Goal: Transaction & Acquisition: Purchase product/service

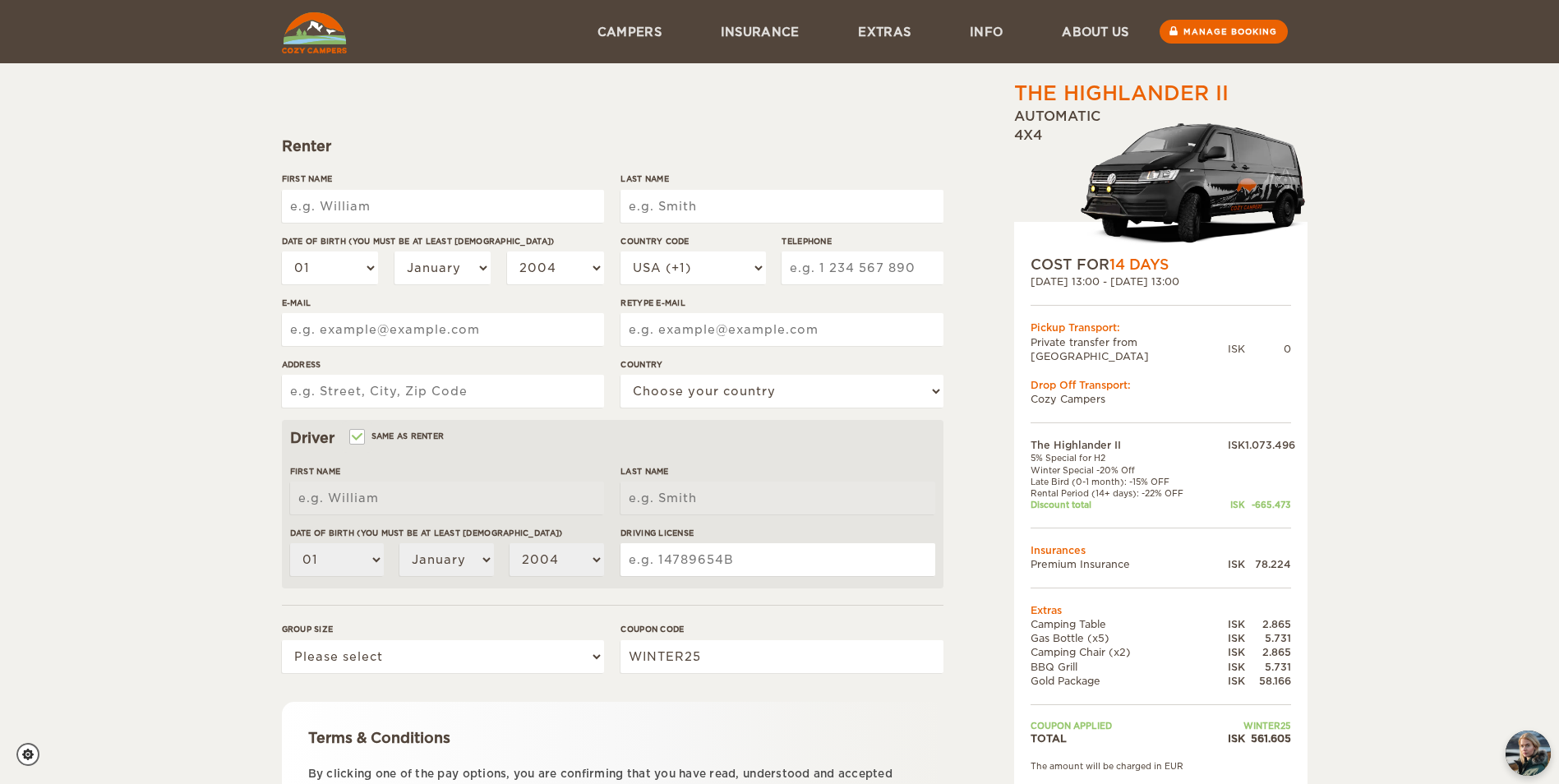
scroll to position [202, 0]
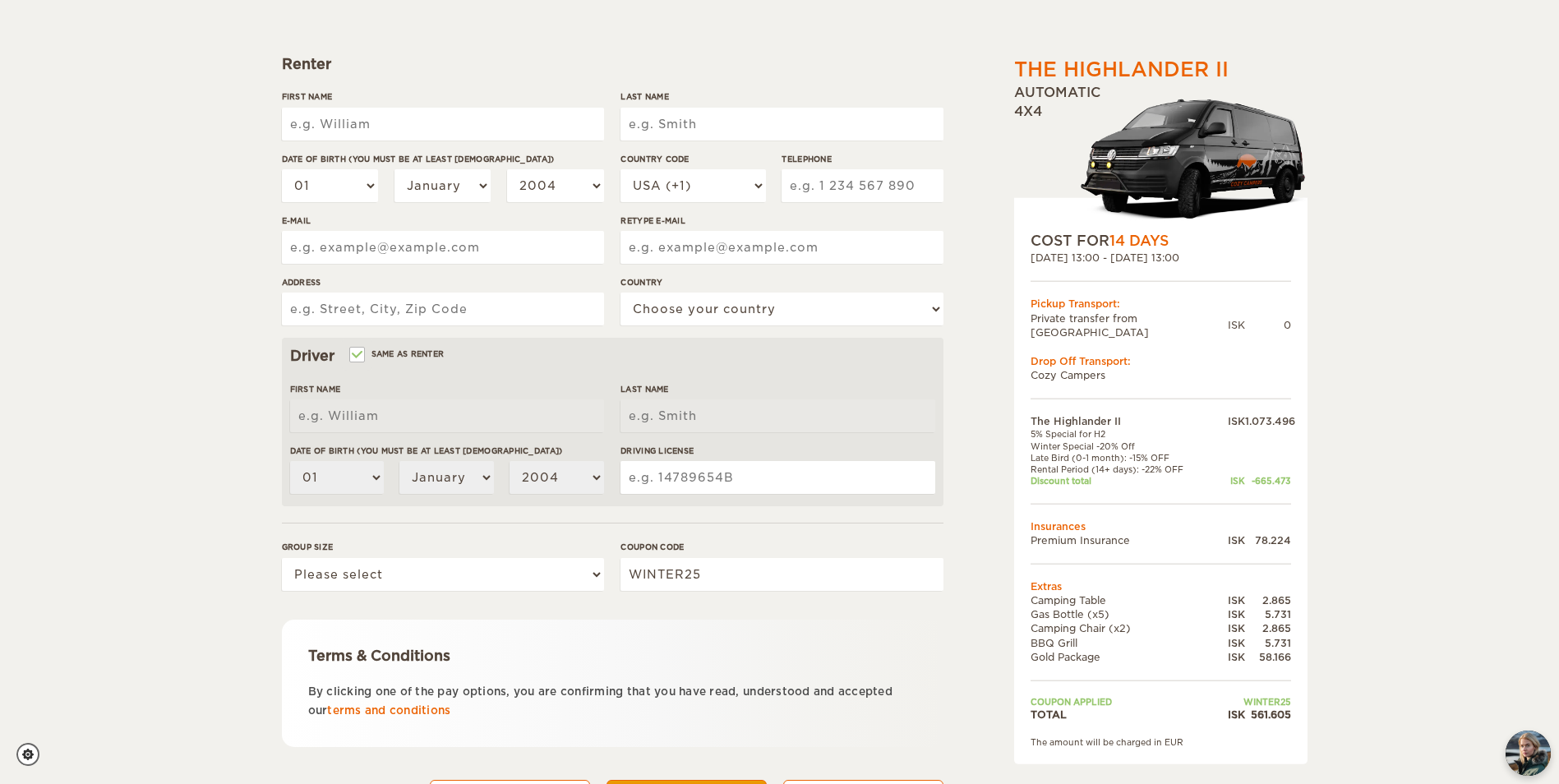
click at [452, 124] on input "First Name" at bounding box center [443, 123] width 322 height 32
type input "[PERSON_NAME]"
type input "Dolan"
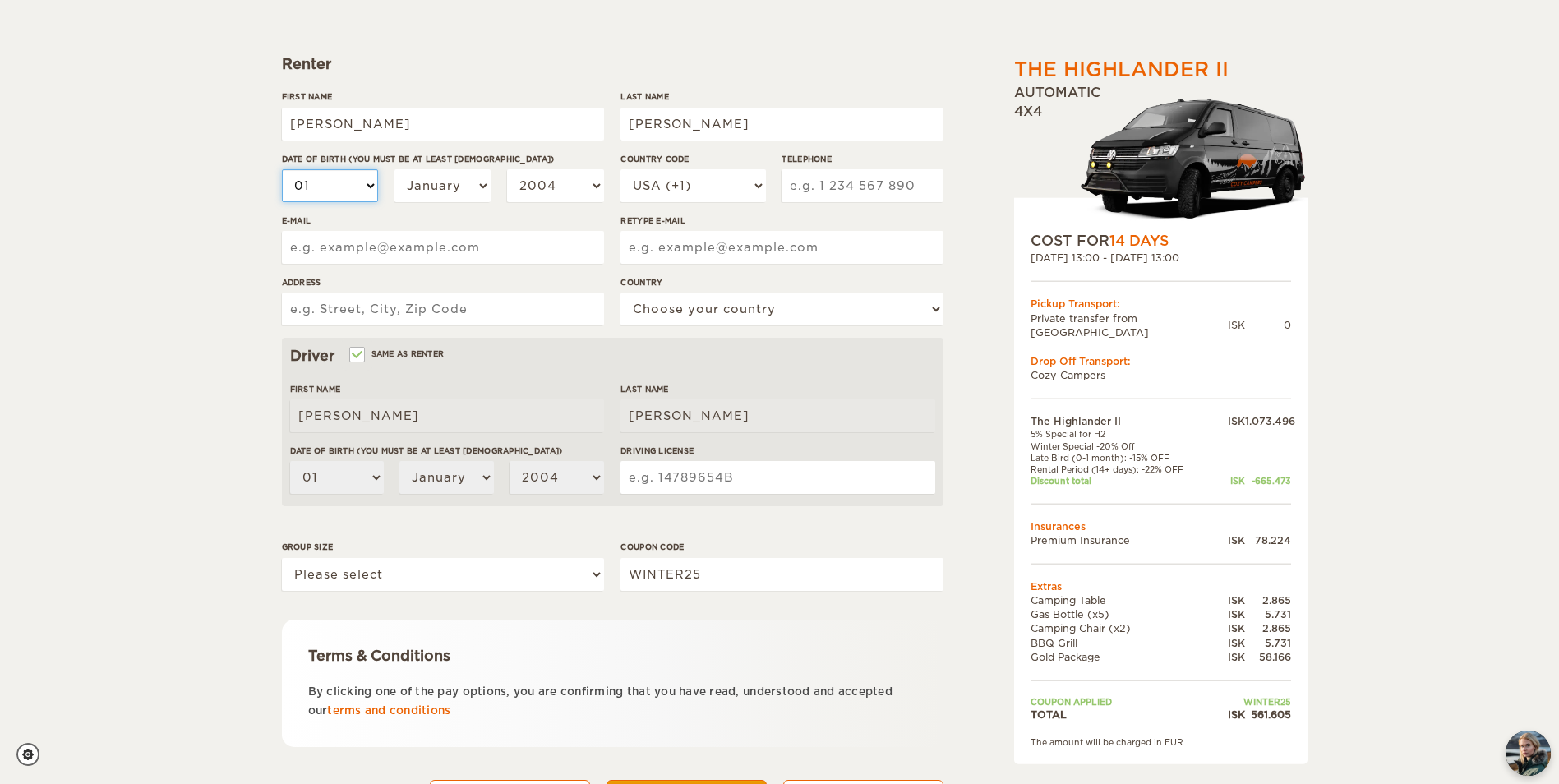
select select "30"
select select "31"
select select "1999"
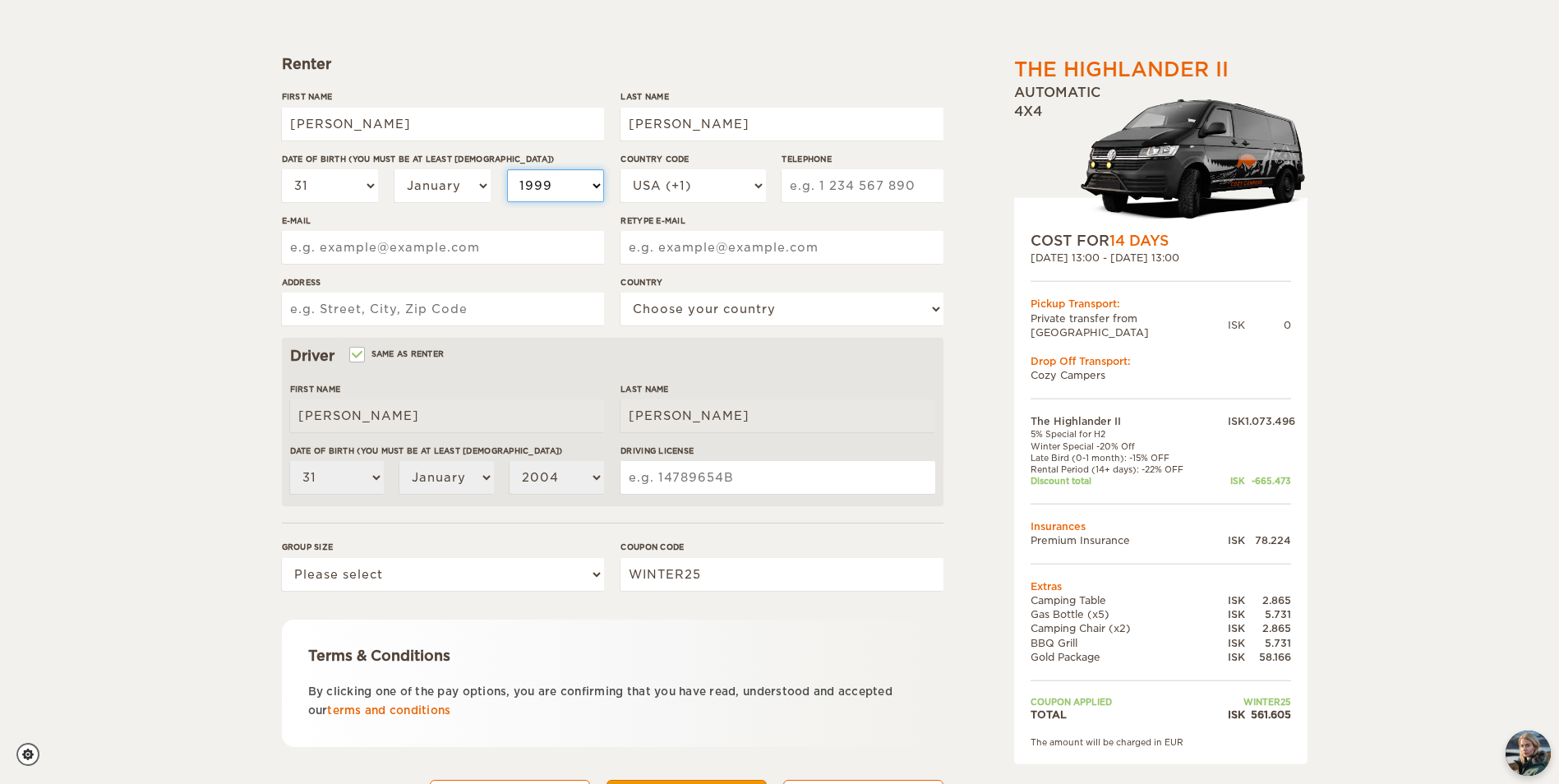
select select "1999"
select select "1969"
select select "1968"
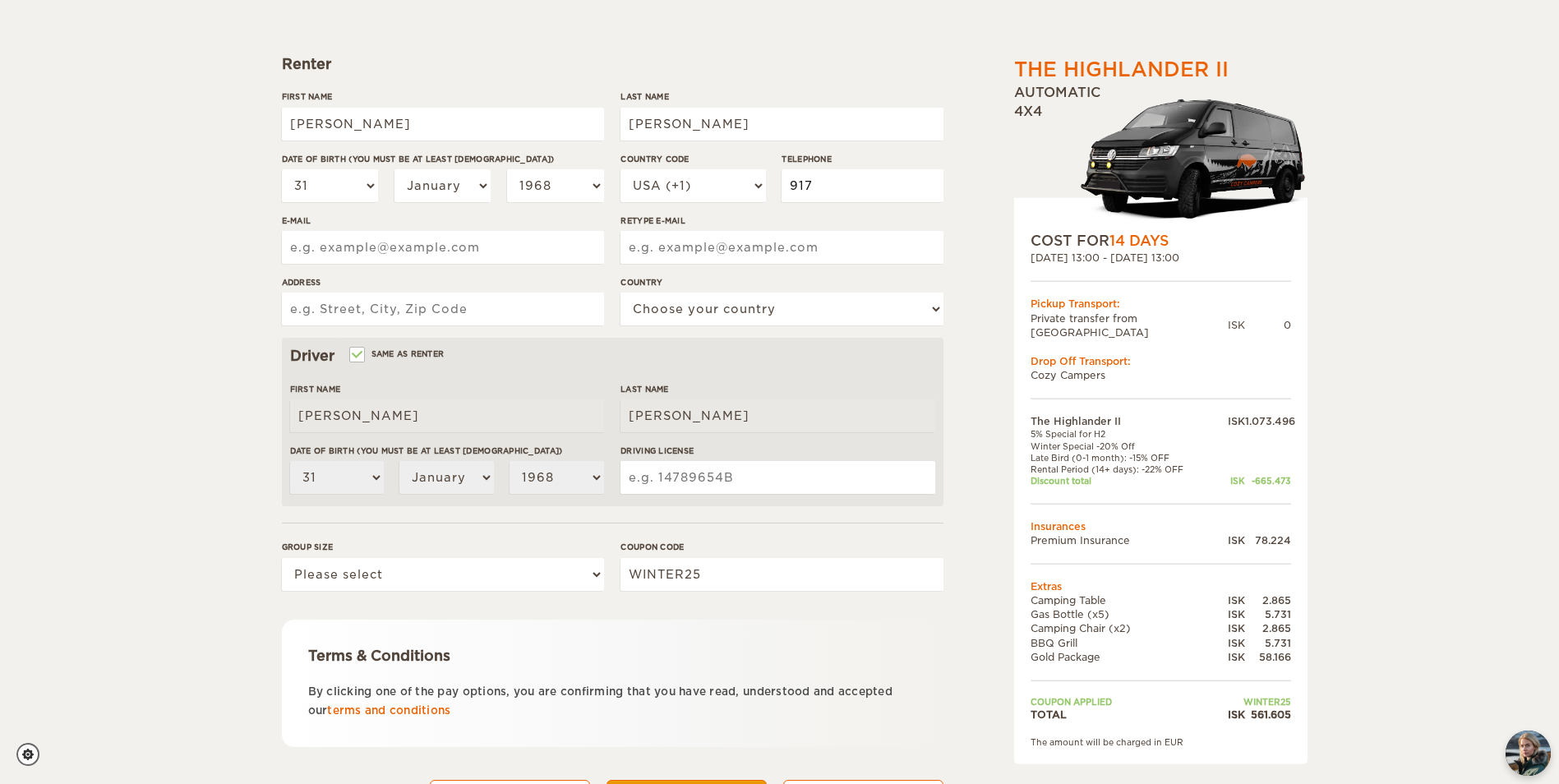
type input "9176893343"
type input "kevinnyc@email.com"
type input "17 Brook Ln"
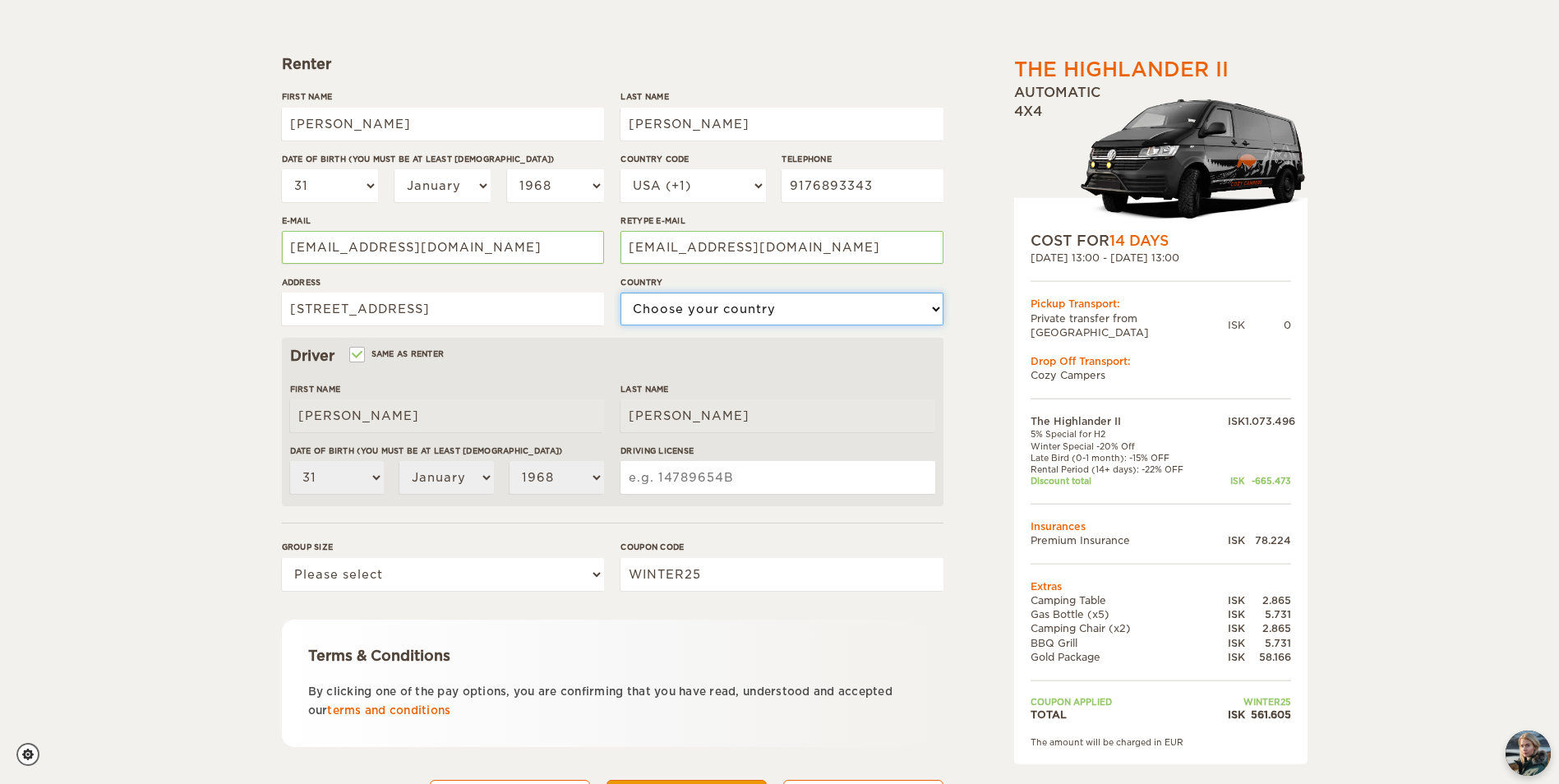
click at [730, 310] on select "Choose your country United States United Kingdom Germany Afghanistan Albania Al…" at bounding box center [781, 308] width 322 height 32
select select "222"
click at [620, 292] on select "Choose your country United States United Kingdom Germany Afghanistan Albania Al…" at bounding box center [781, 308] width 322 height 32
click at [693, 483] on input "Driving License" at bounding box center [777, 477] width 314 height 32
click at [700, 467] on input "Driving License" at bounding box center [777, 477] width 314 height 32
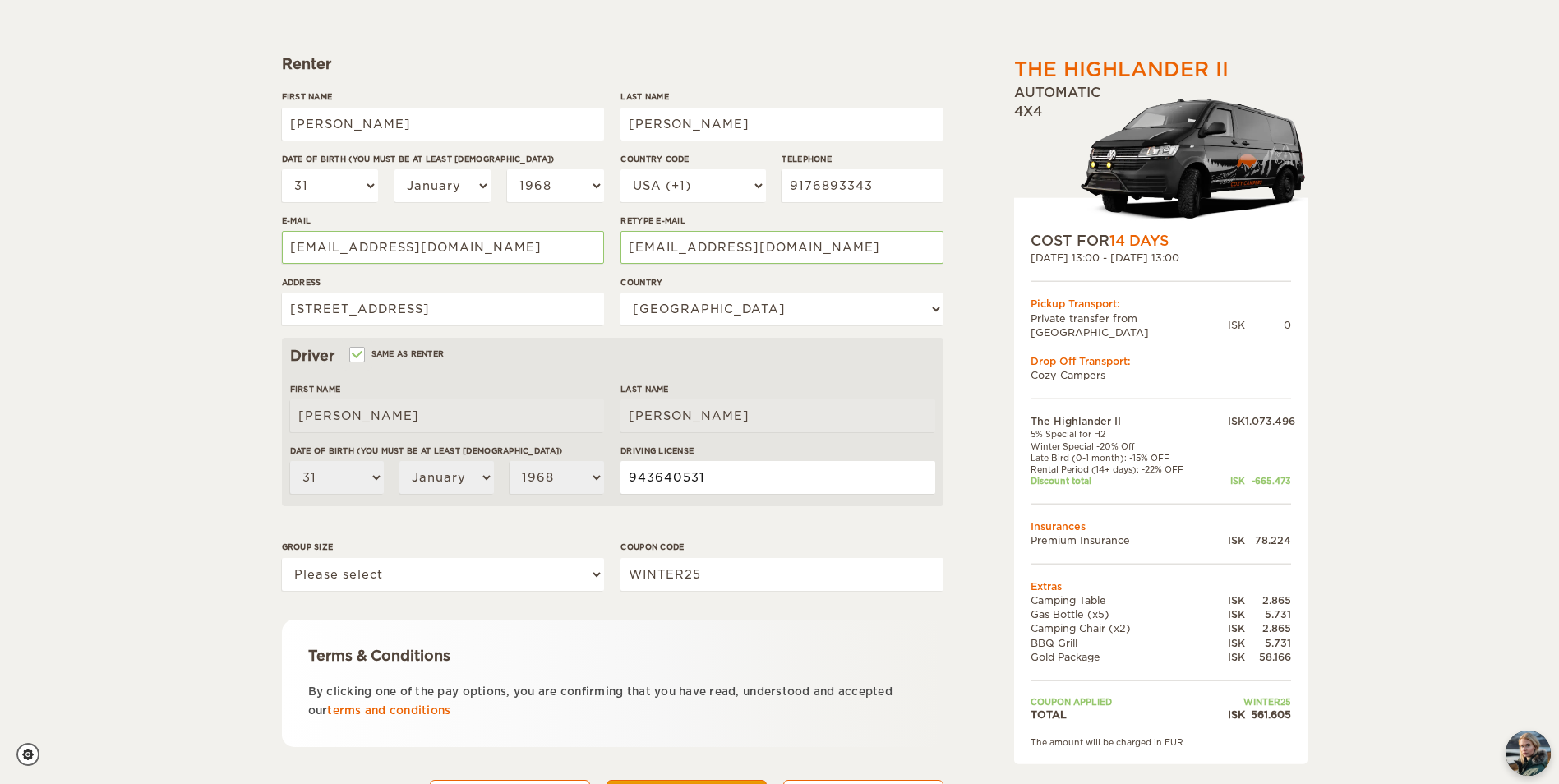
type input "943640531"
click at [583, 578] on select "Please select 1 2" at bounding box center [443, 574] width 322 height 32
select select "2"
click at [281, 558] on select "Please select 1 2" at bounding box center [443, 574] width 322 height 32
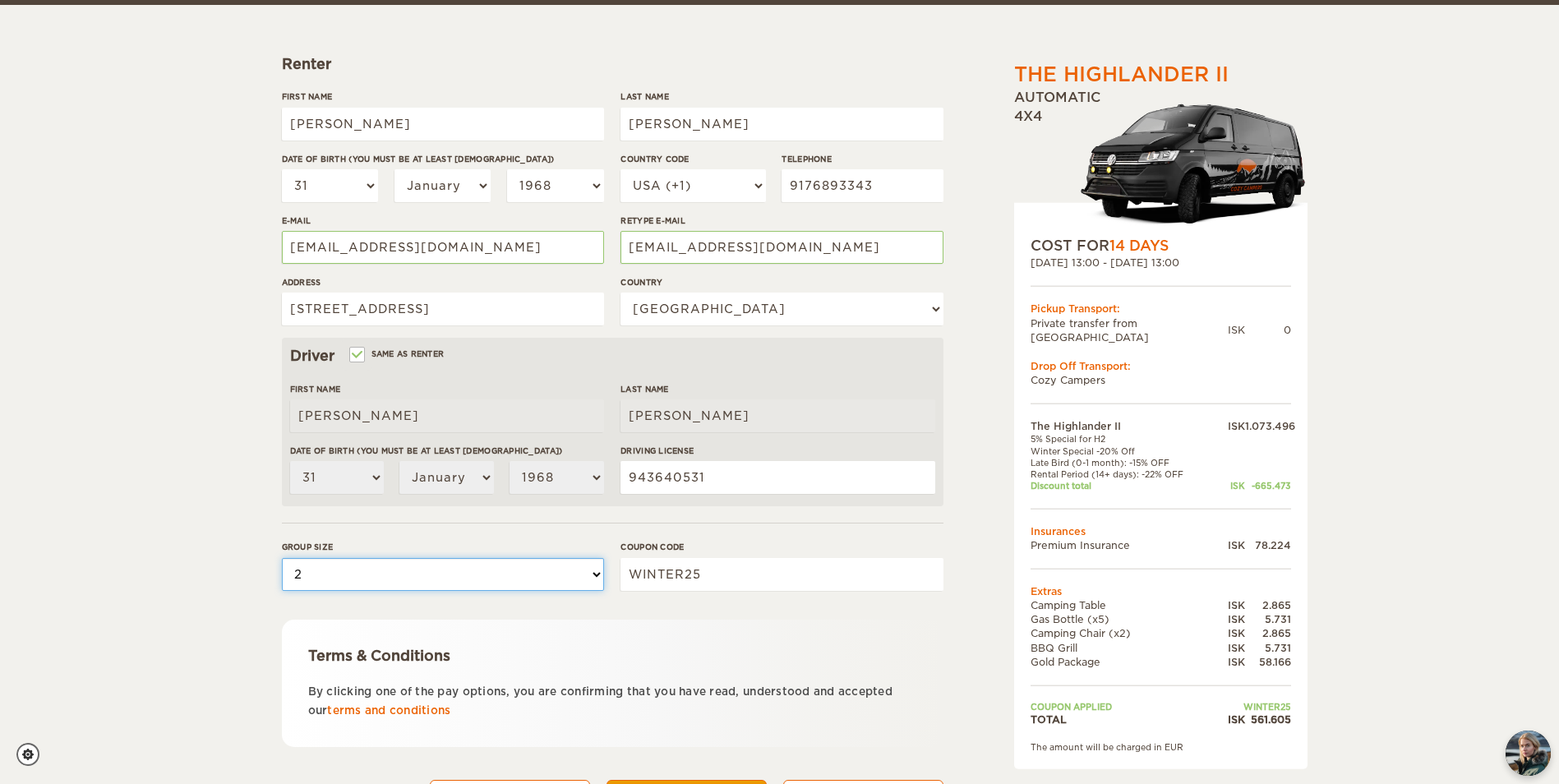
scroll to position [284, 0]
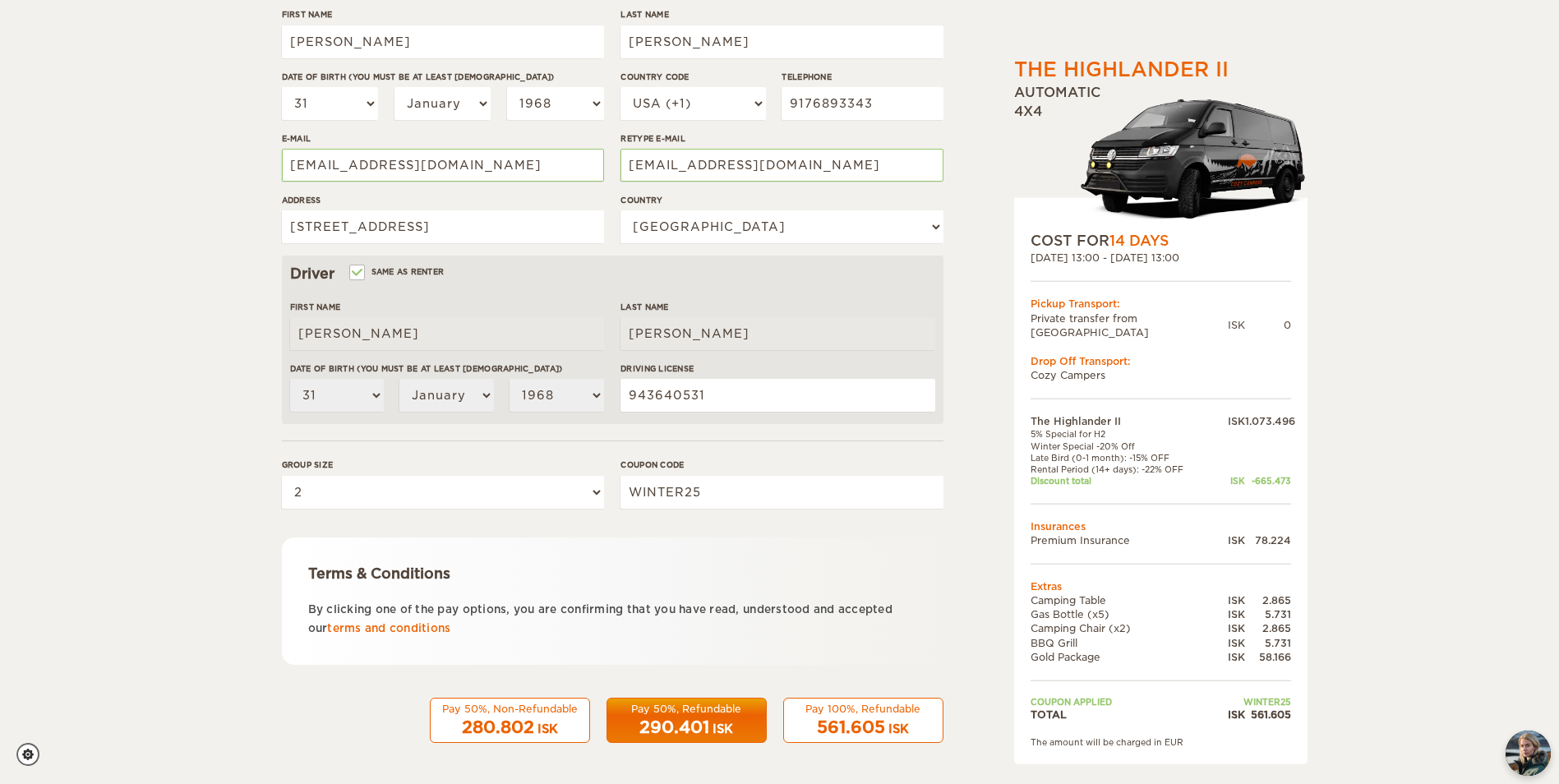
click at [858, 713] on div "Pay 100%, Refundable" at bounding box center [863, 708] width 139 height 14
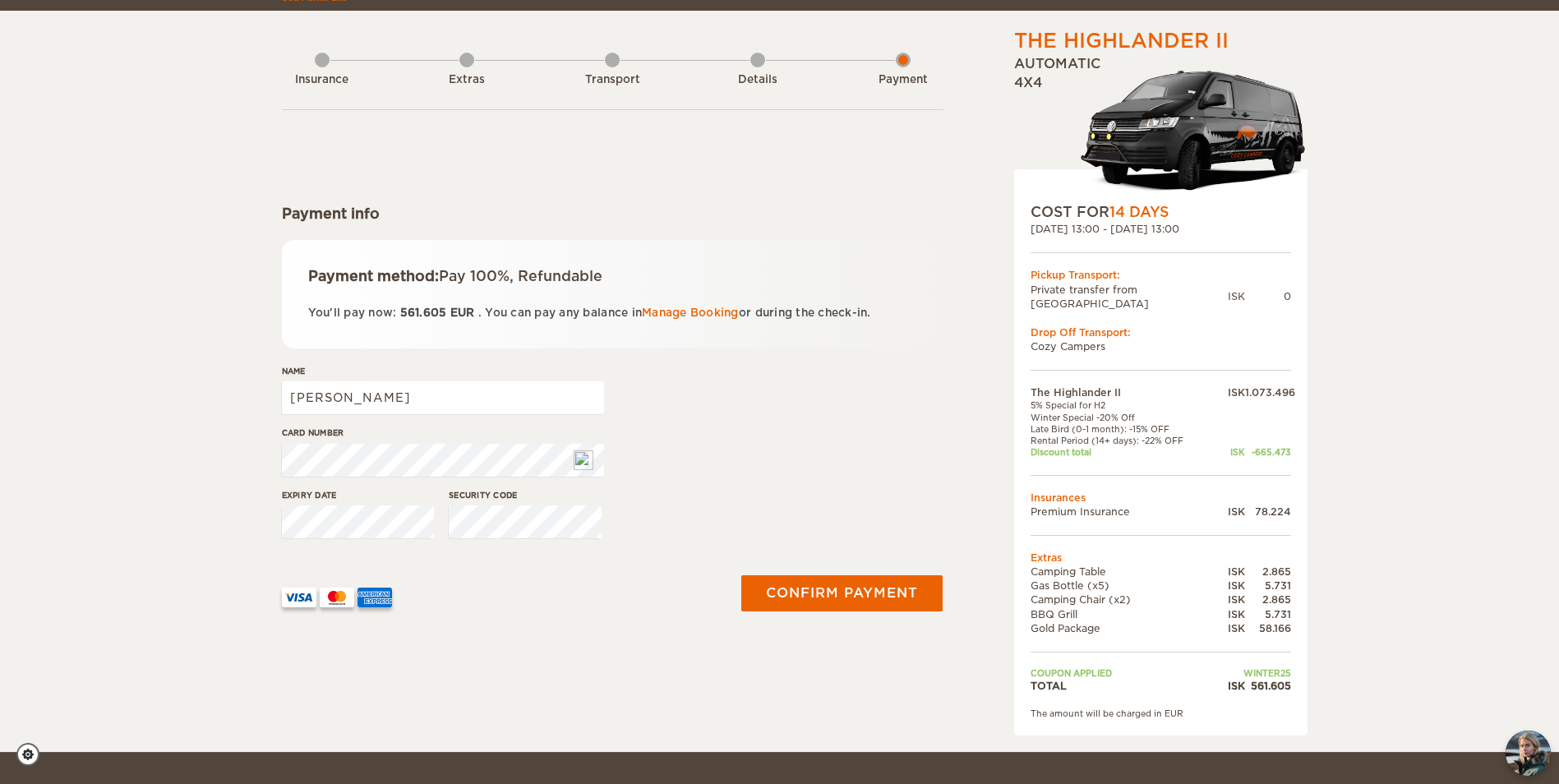
scroll to position [82, 0]
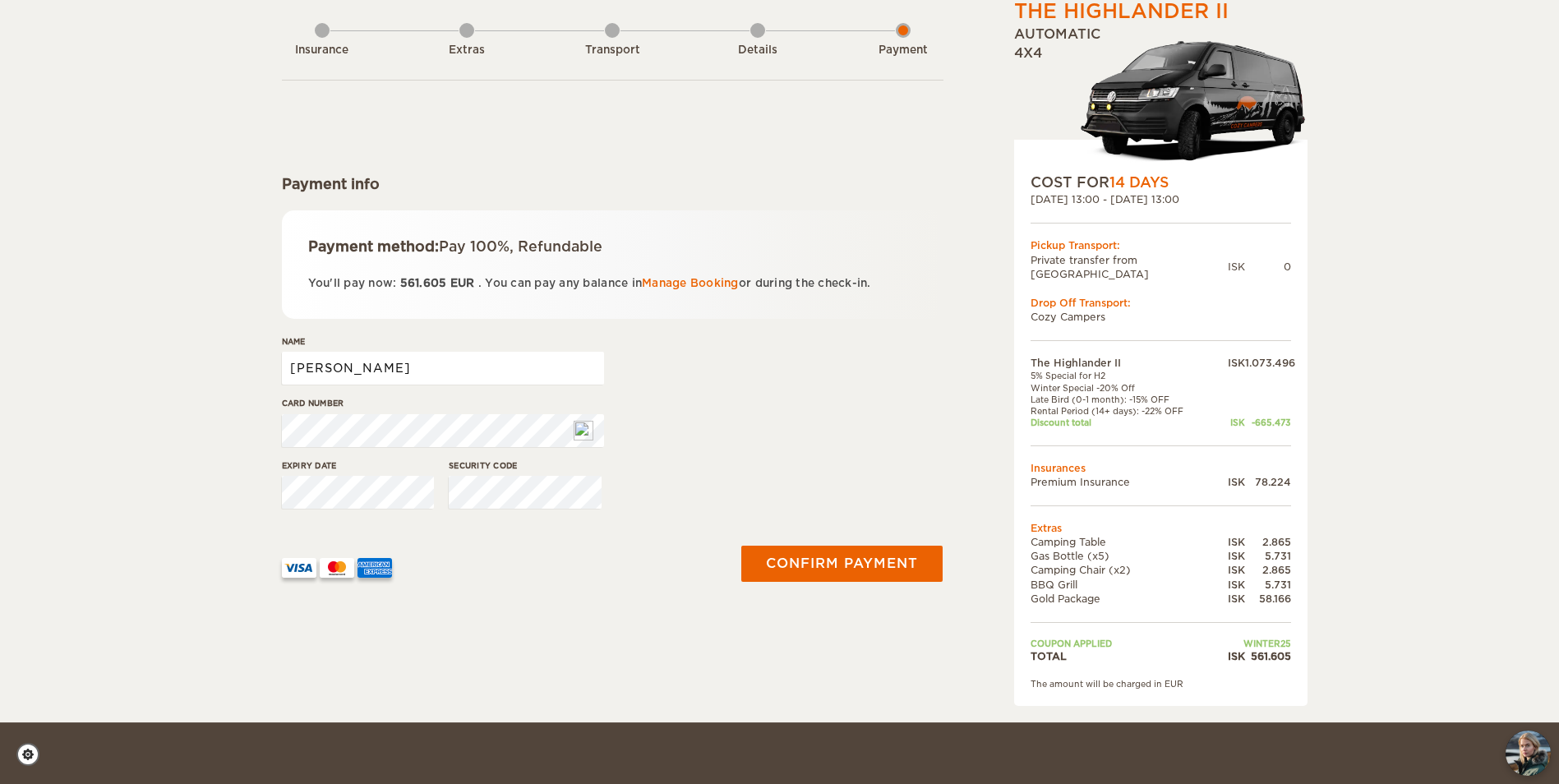
click at [398, 373] on input "[PERSON_NAME]" at bounding box center [443, 367] width 322 height 32
type input "Kevin Dolan"
click at [856, 566] on button "Confirm payment" at bounding box center [842, 563] width 207 height 37
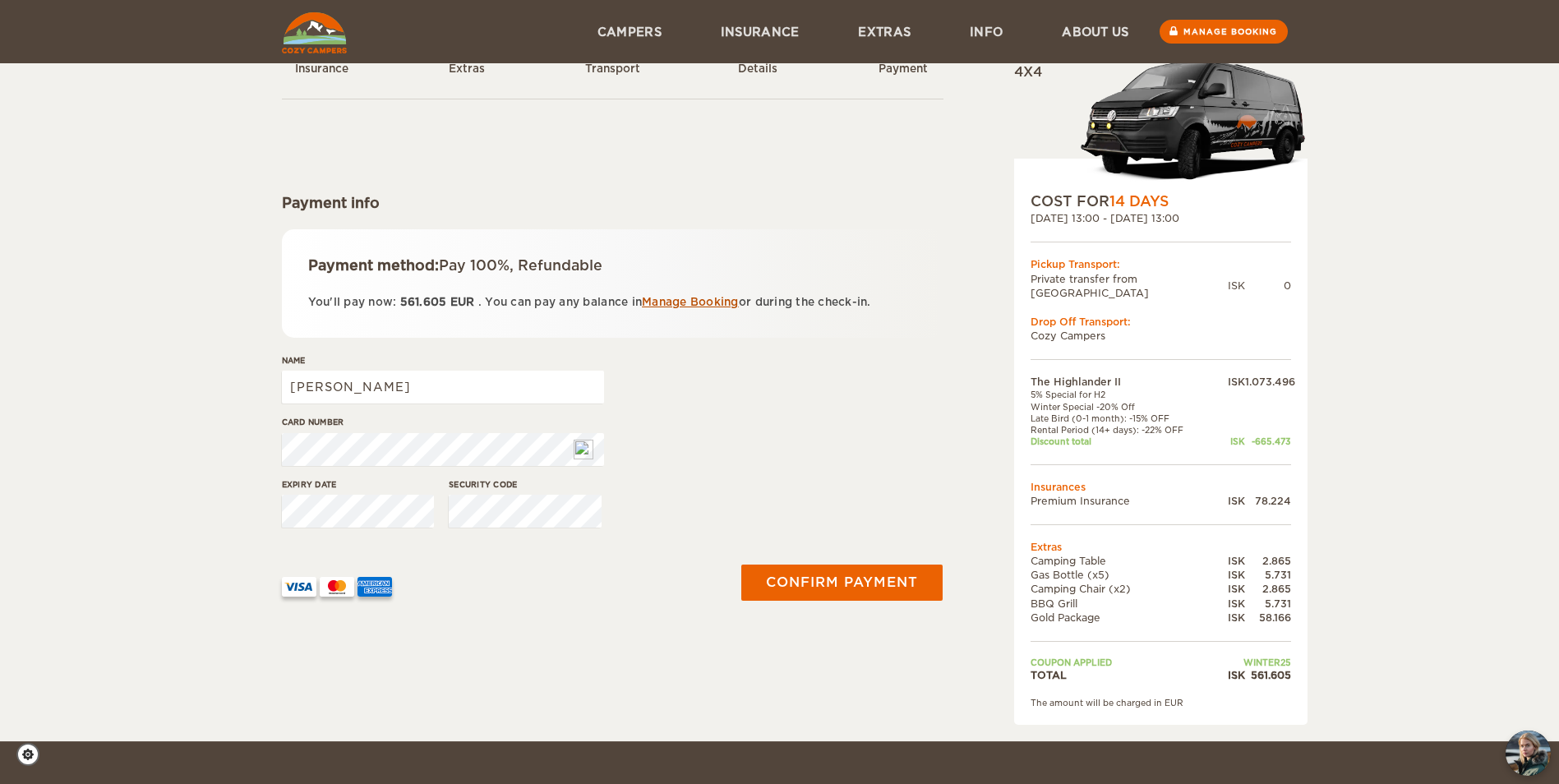
scroll to position [145, 0]
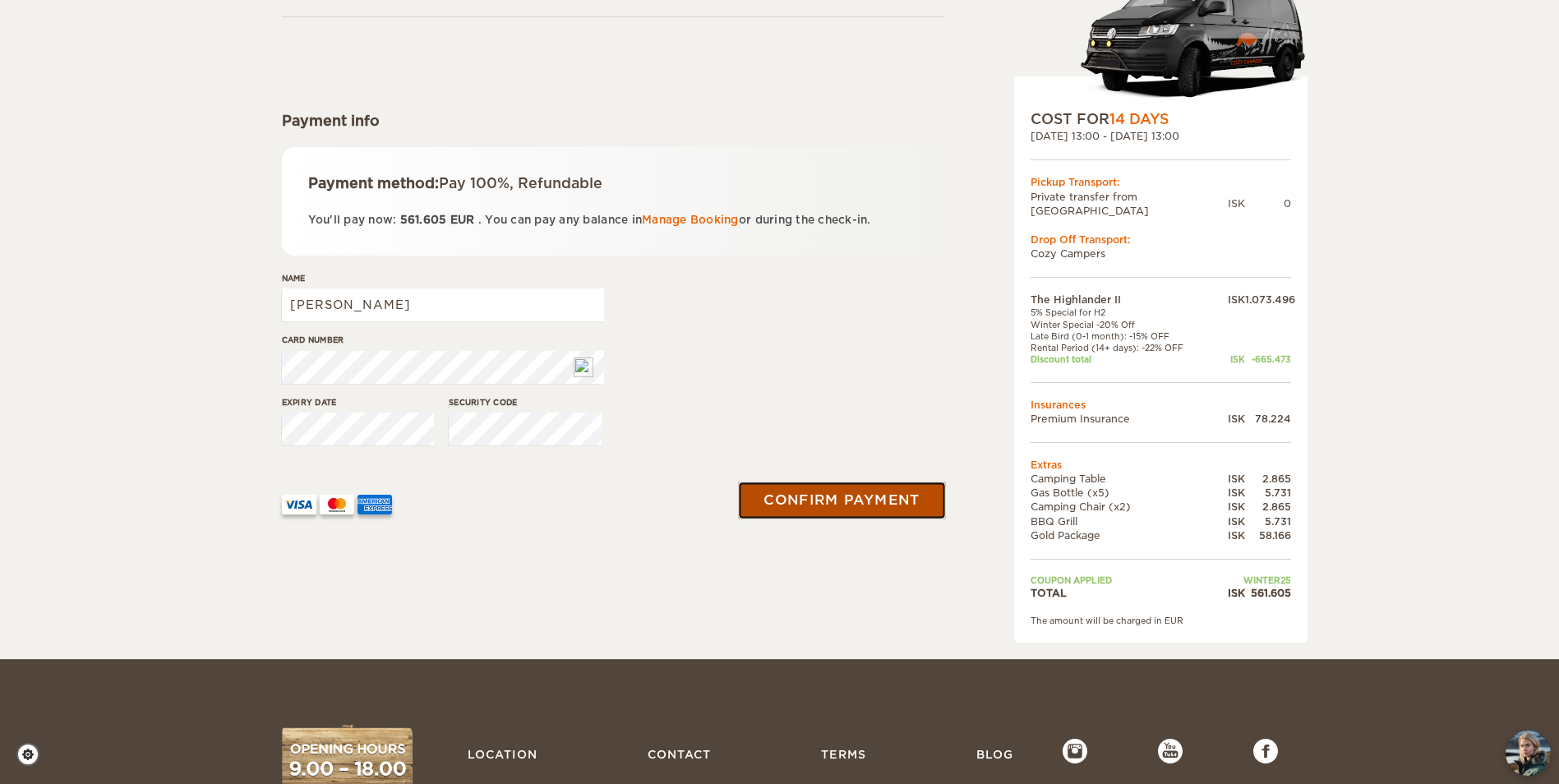
click at [780, 503] on button "Confirm payment" at bounding box center [842, 500] width 207 height 37
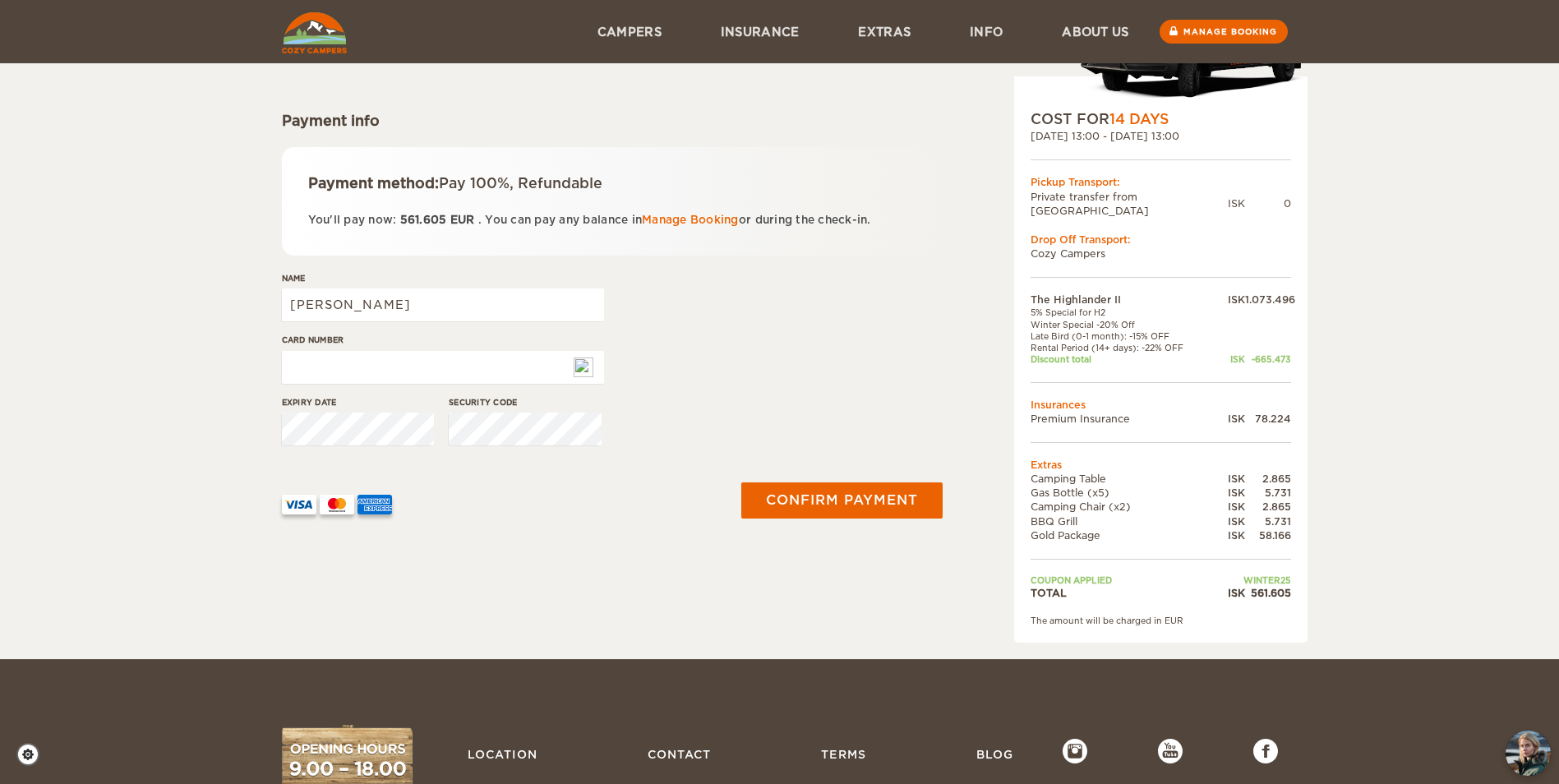
click at [441, 370] on input "Card number" at bounding box center [443, 367] width 322 height 32
type input "5156769818422314"
click at [807, 495] on button "Confirm payment" at bounding box center [842, 500] width 207 height 37
click at [416, 369] on input "Card number" at bounding box center [443, 367] width 322 height 32
type input "5"
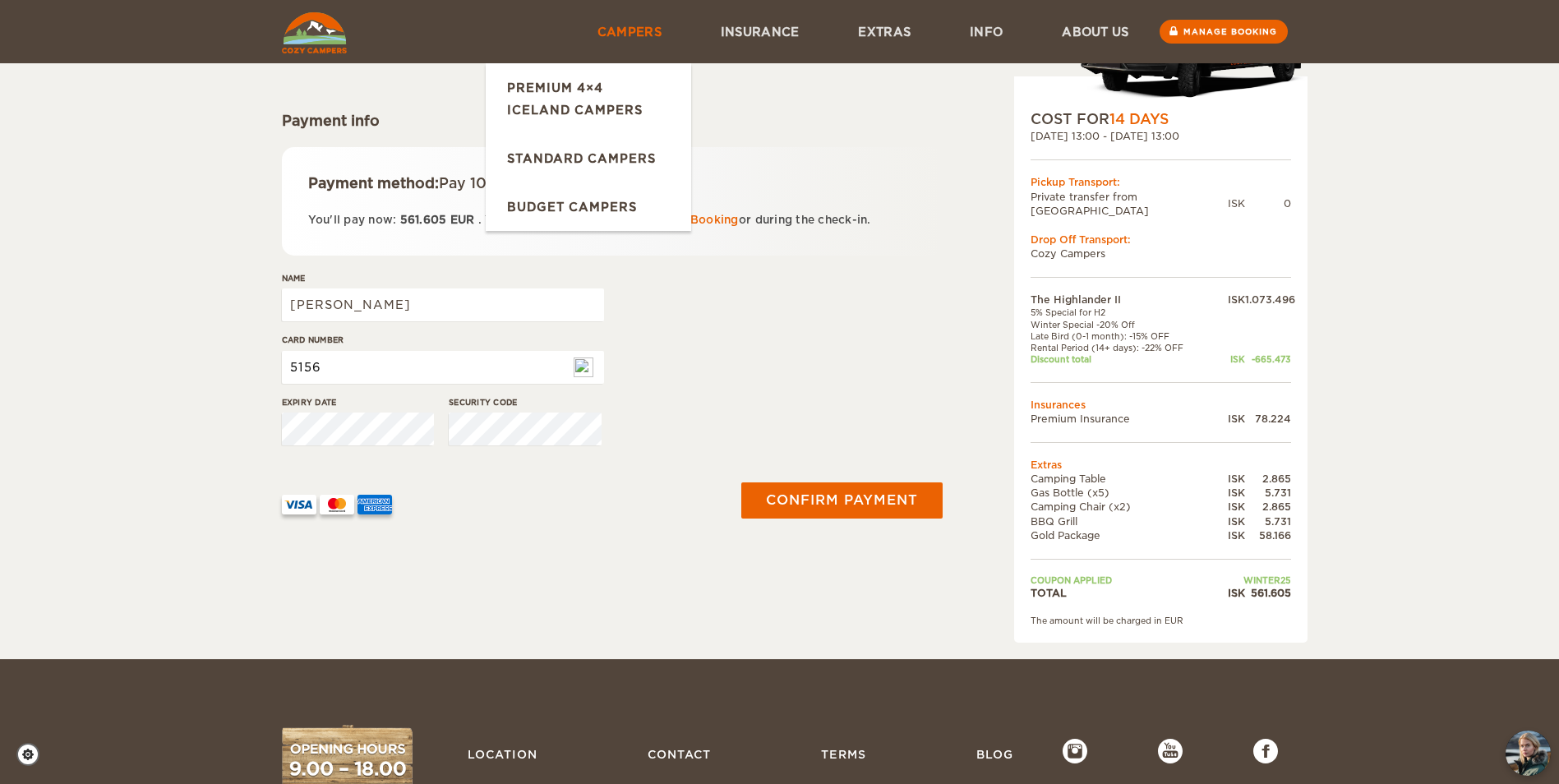
type input "5156"
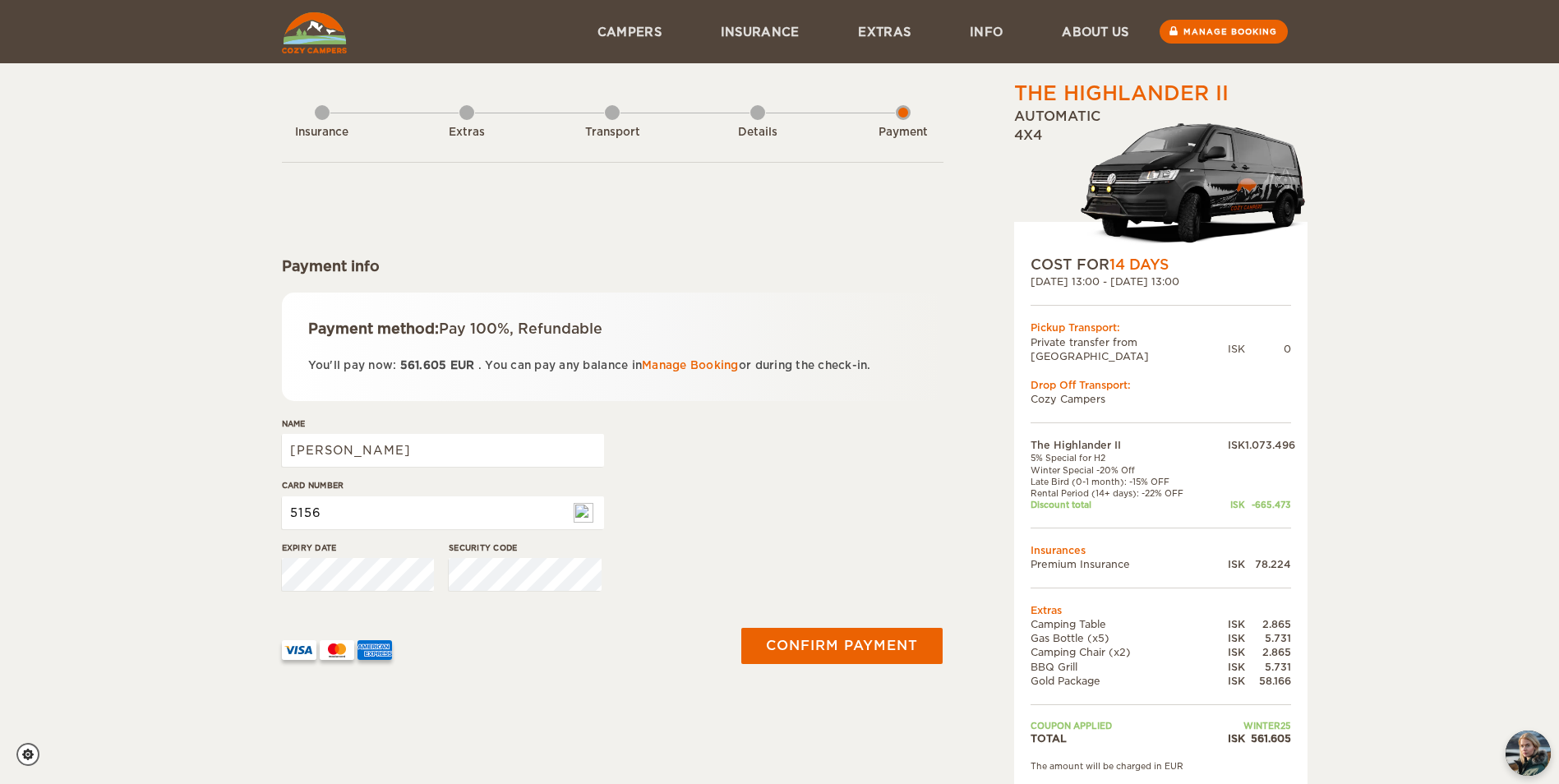
drag, startPoint x: 388, startPoint y: 506, endPoint x: 250, endPoint y: 501, distance: 138.1
click at [250, 501] on div "The Highlander II Expand Collapse Total 561.605 ISK Automatic 4x4 COST FOR 14 D…" at bounding box center [780, 402] width 1559 height 804
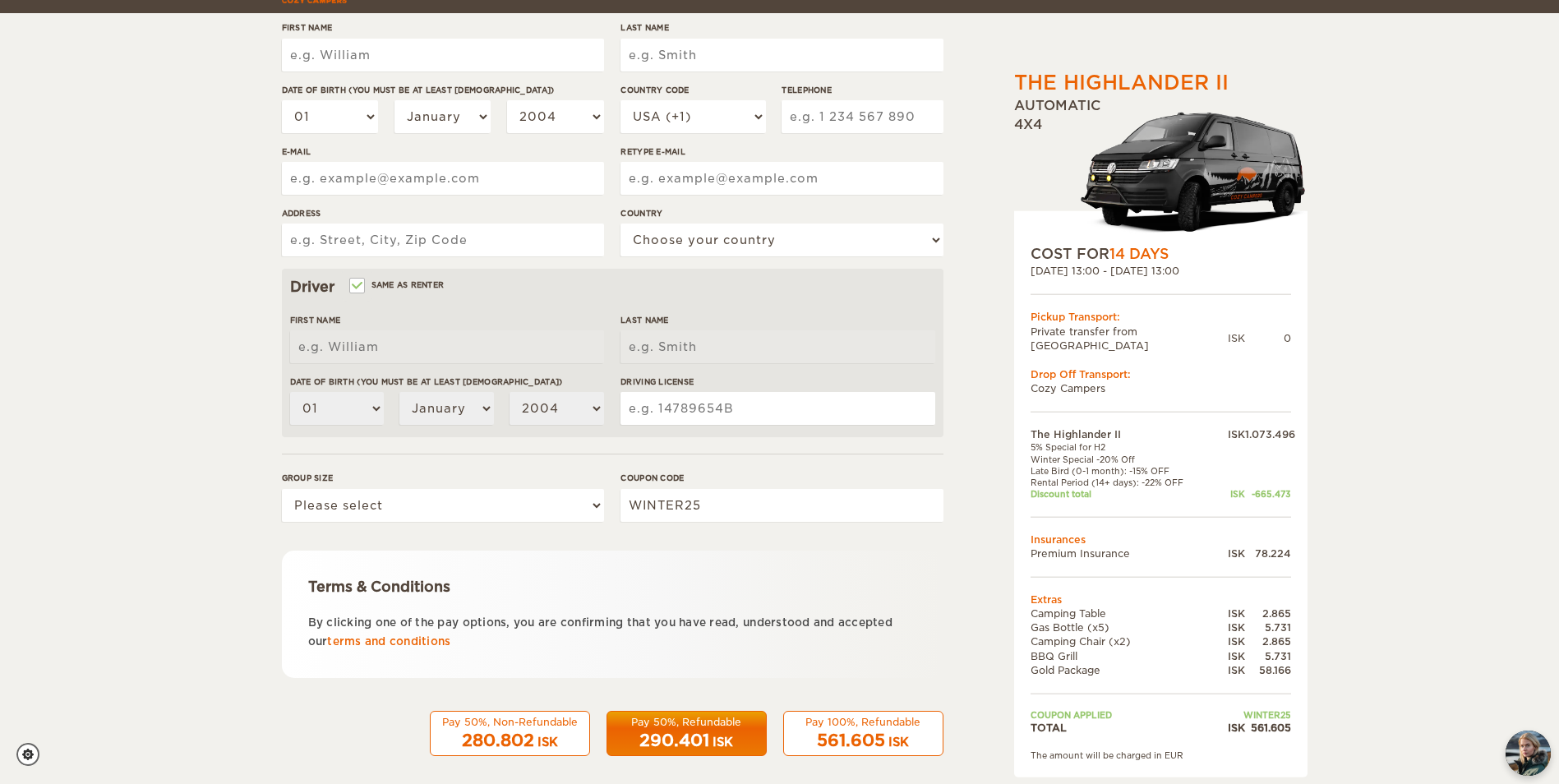
scroll to position [284, 0]
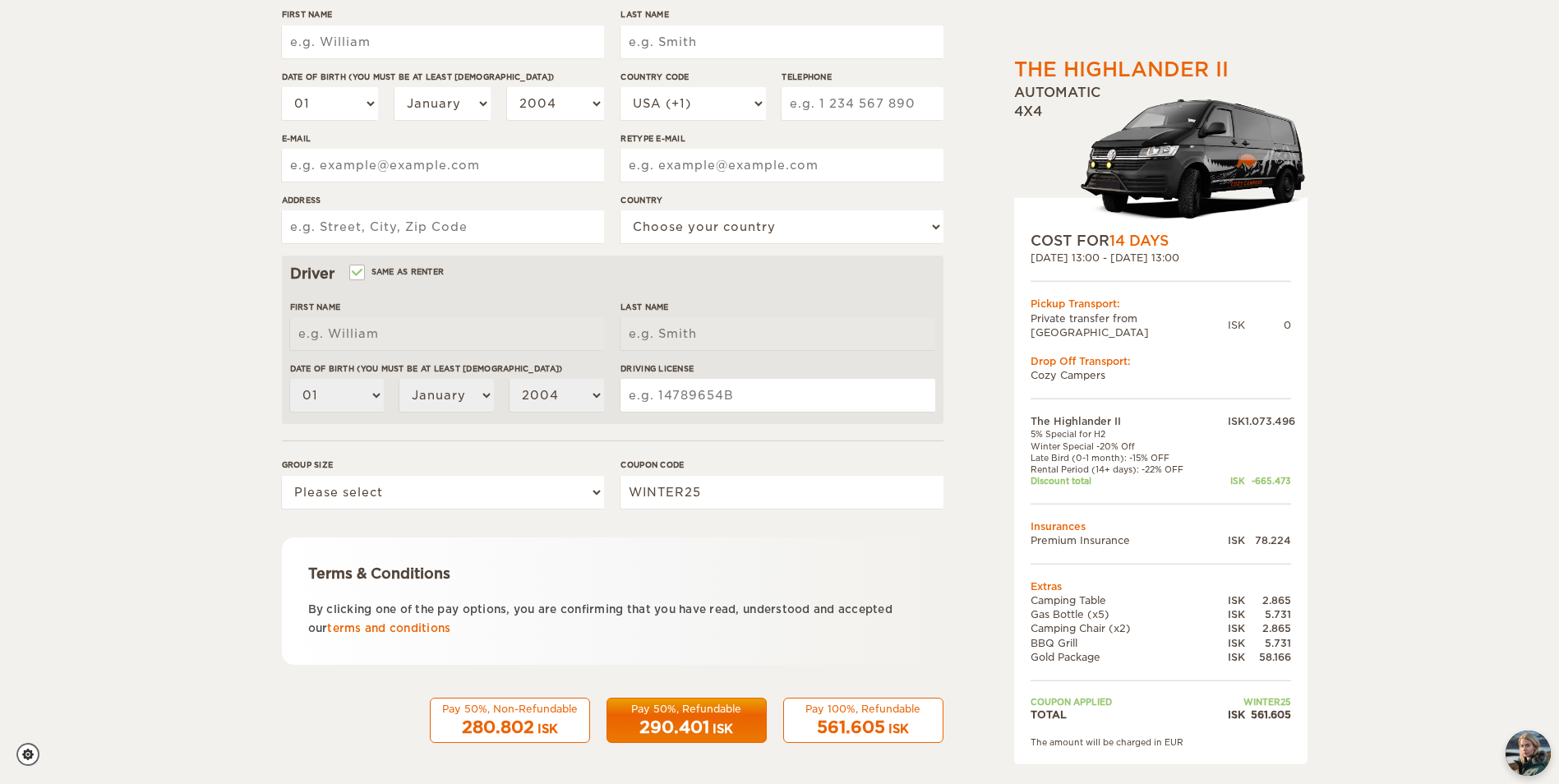
click at [829, 723] on span "561.605" at bounding box center [851, 727] width 69 height 19
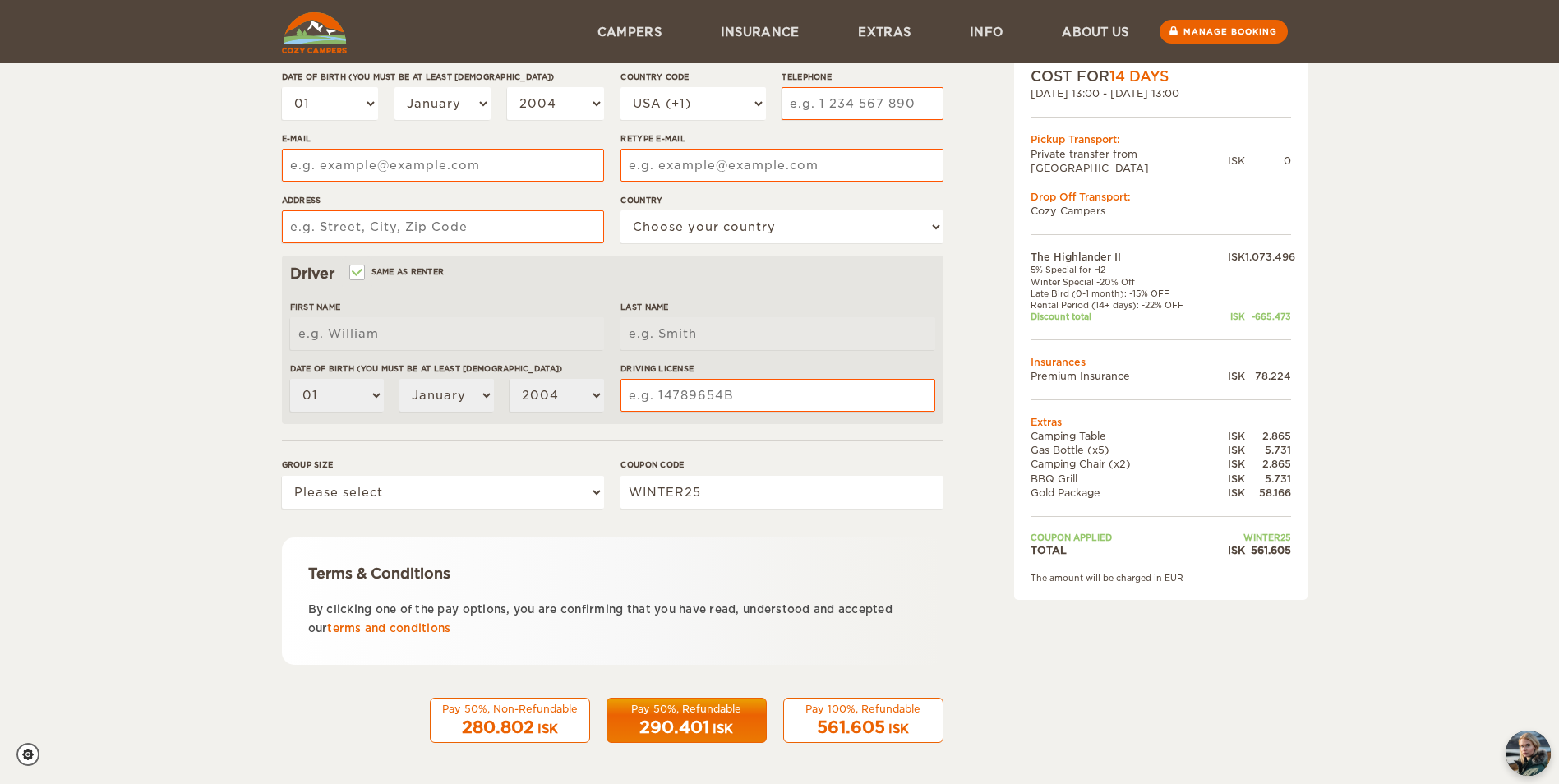
scroll to position [96, 0]
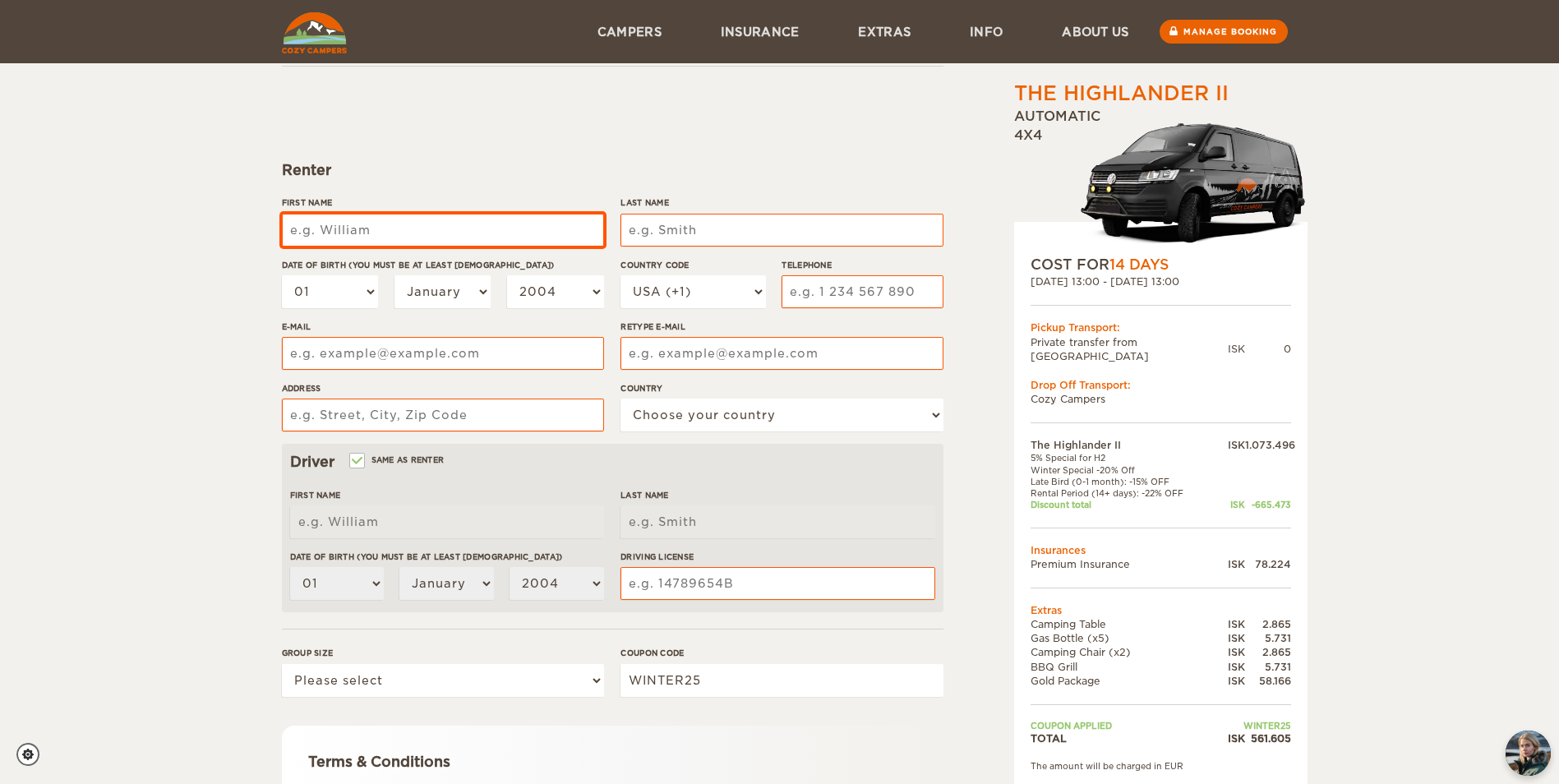
click at [398, 229] on input "First Name" at bounding box center [443, 230] width 322 height 32
type input "[PERSON_NAME]"
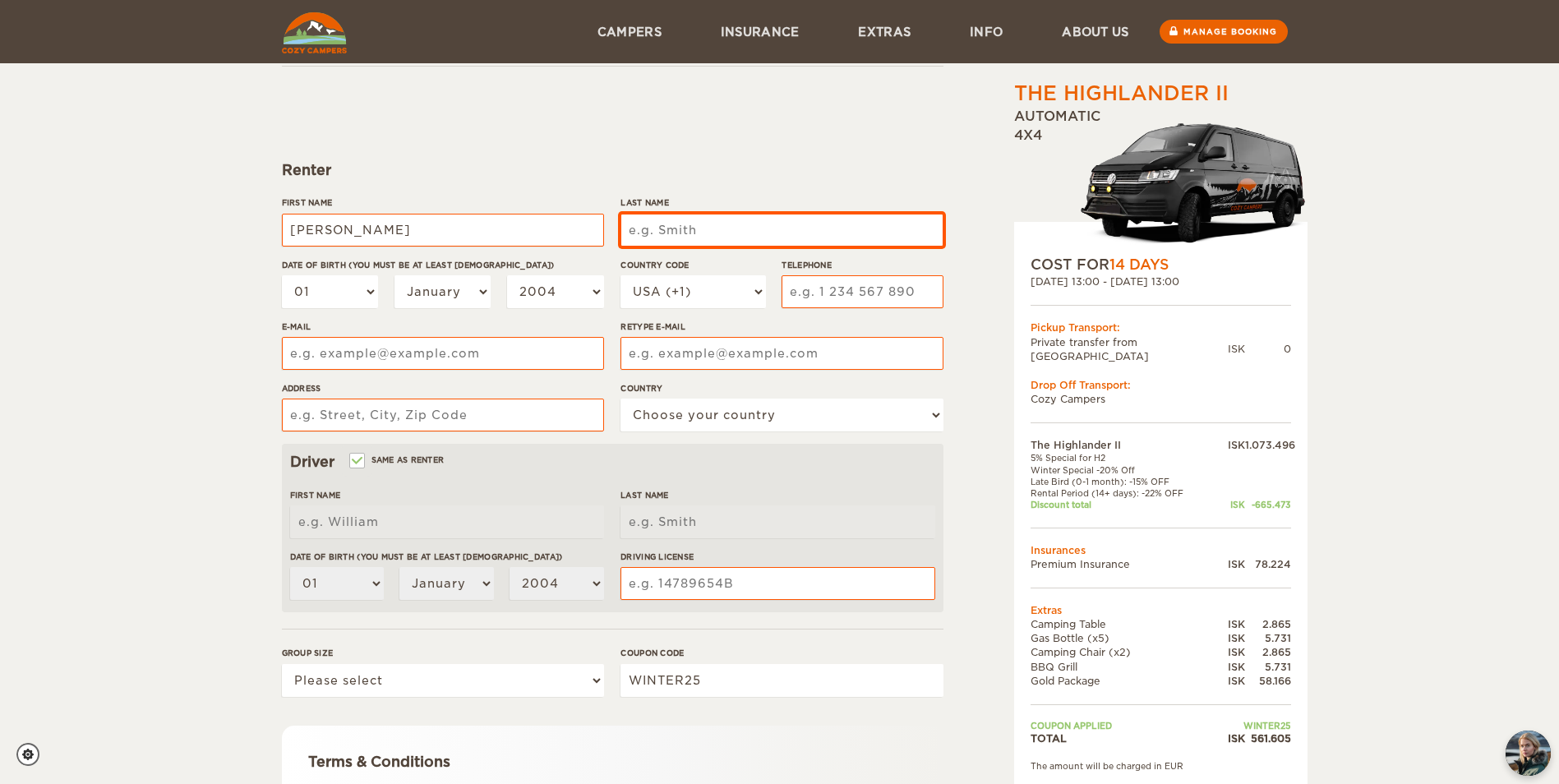
type input "[PERSON_NAME]"
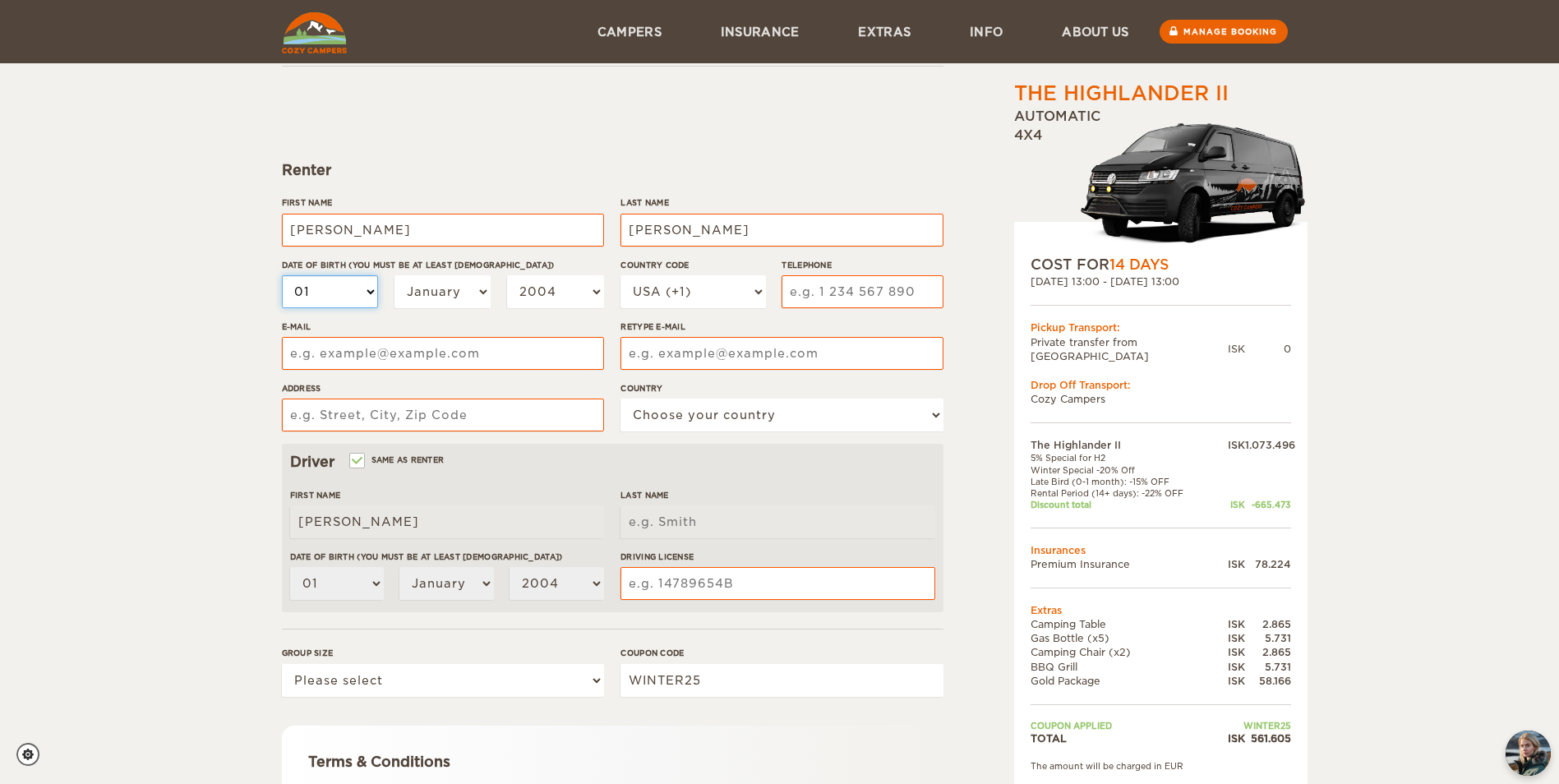
type input "[PERSON_NAME]"
click at [368, 288] on select "01 02 03 04 05 06 07 08 09 10 11 12 13 14 15 16 17 18 19 20 21 22 23 24 25 26 2…" at bounding box center [330, 291] width 97 height 32
select select "31"
click at [281, 275] on select "01 02 03 04 05 06 07 08 09 10 11 12 13 14 15 16 17 18 19 20 21 22 23 24 25 26 2…" at bounding box center [330, 291] width 97 height 32
select select "31"
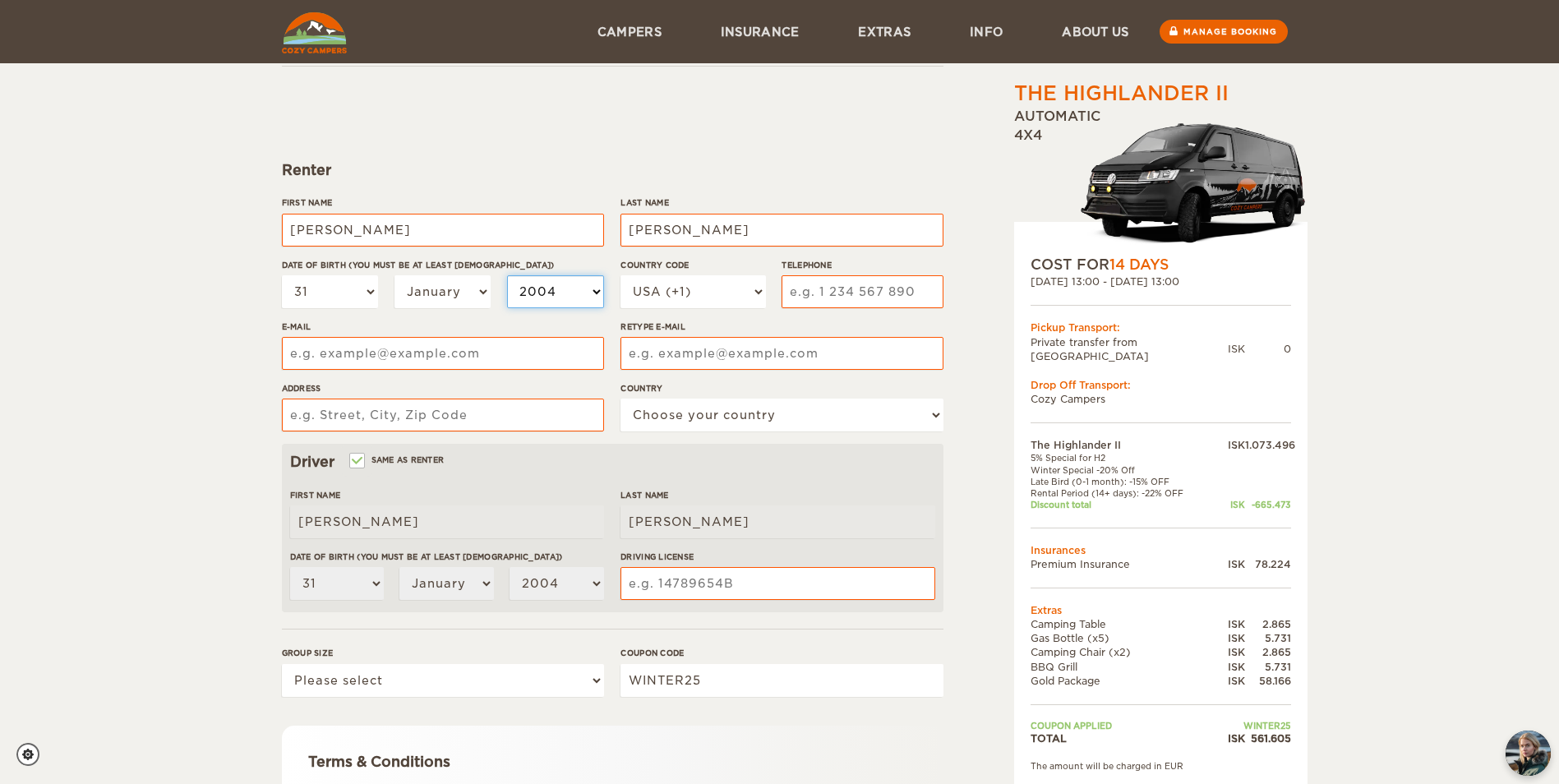
click at [589, 289] on select "2004 2003 2002 2001 2000 1999 1998 1997 1996 1995 1994 1993 1992 1991 1990 1989…" at bounding box center [555, 291] width 97 height 32
select select "1968"
click at [507, 275] on select "2004 2003 2002 2001 2000 1999 1998 1997 1996 1995 1994 1993 1992 1991 1990 1989…" at bounding box center [555, 291] width 97 height 32
select select "1968"
click at [842, 291] on input "Telephone" at bounding box center [862, 291] width 161 height 32
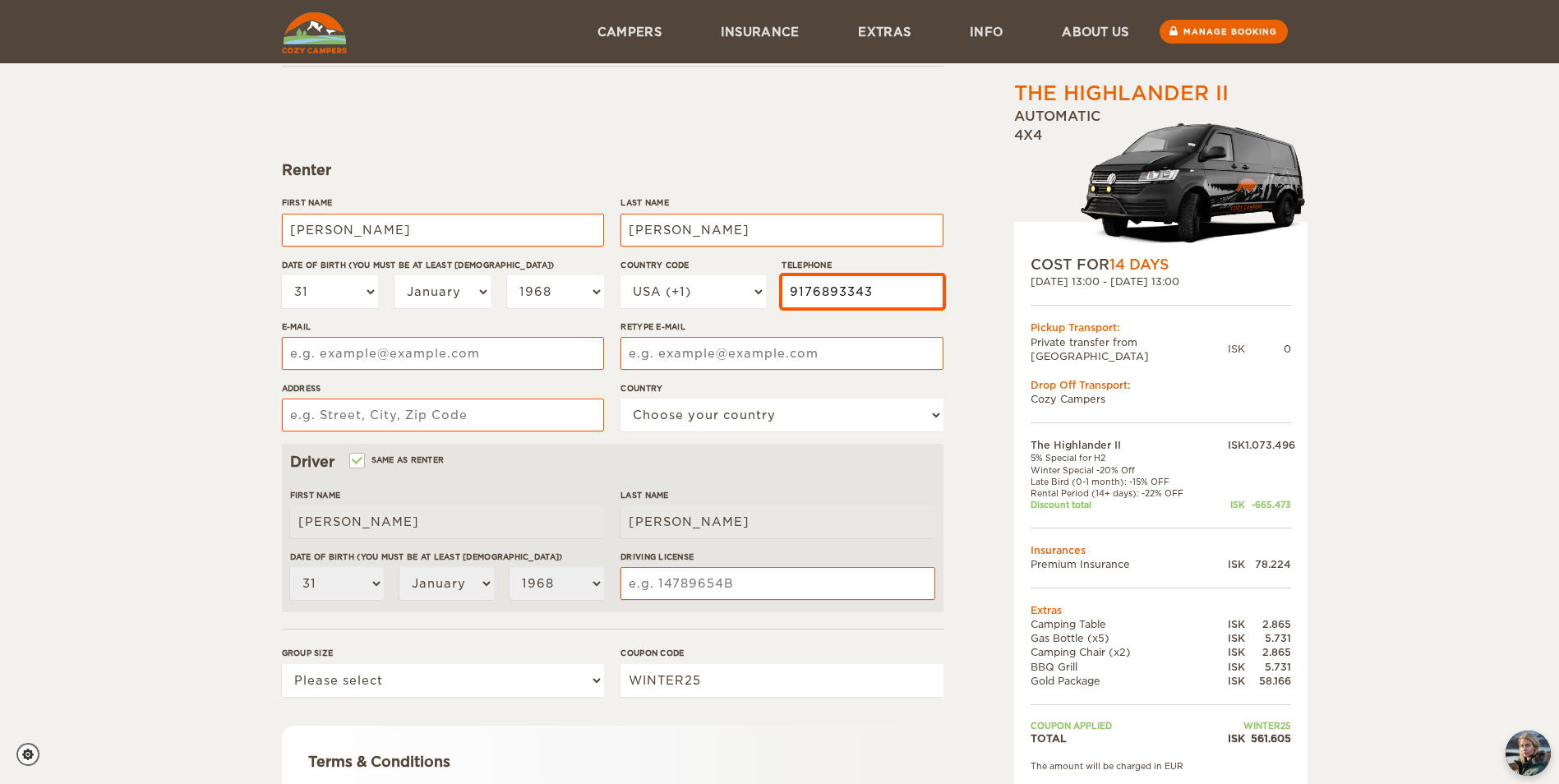
type input "9176893343"
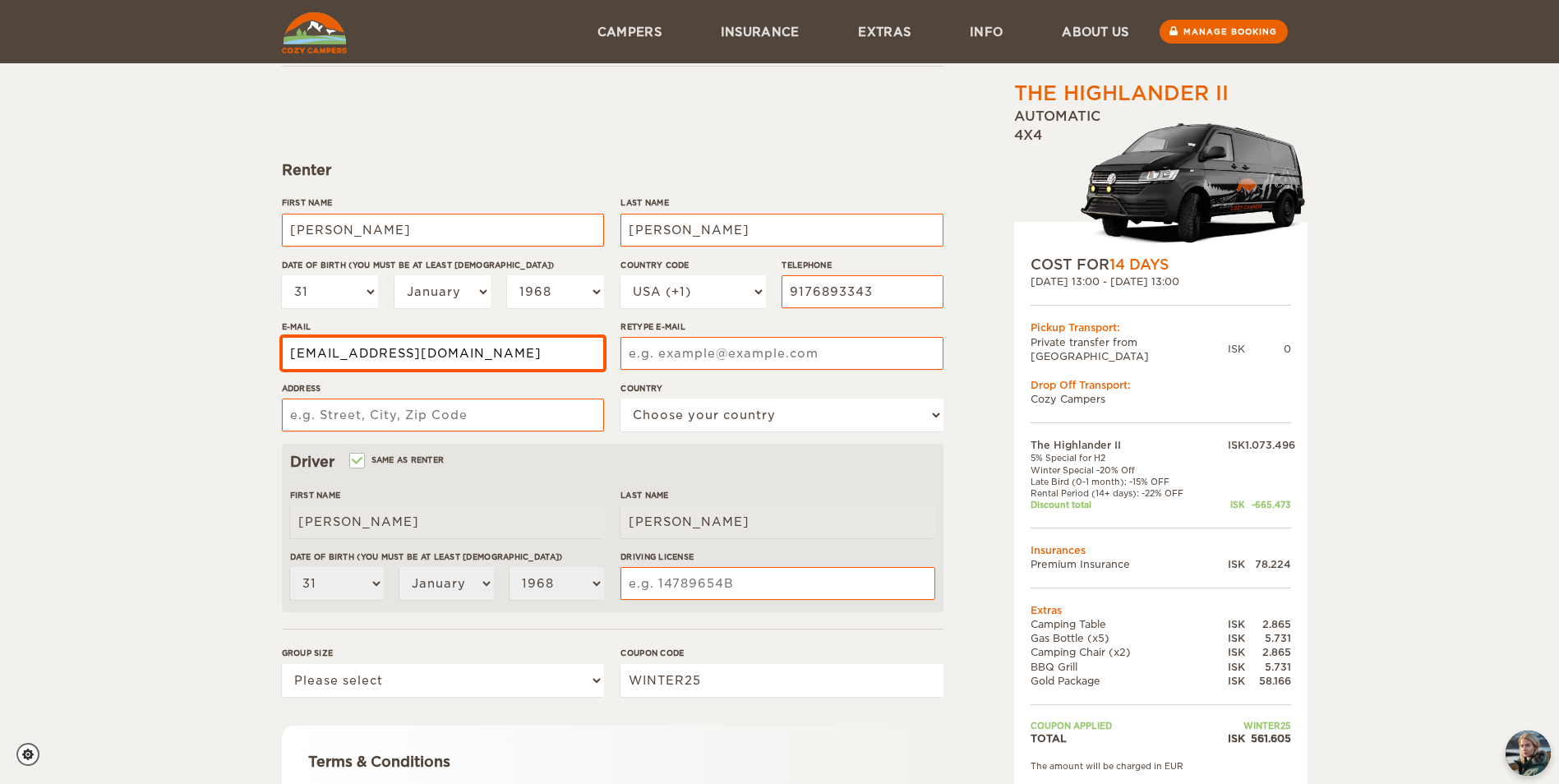
type input "[EMAIL_ADDRESS][DOMAIN_NAME]"
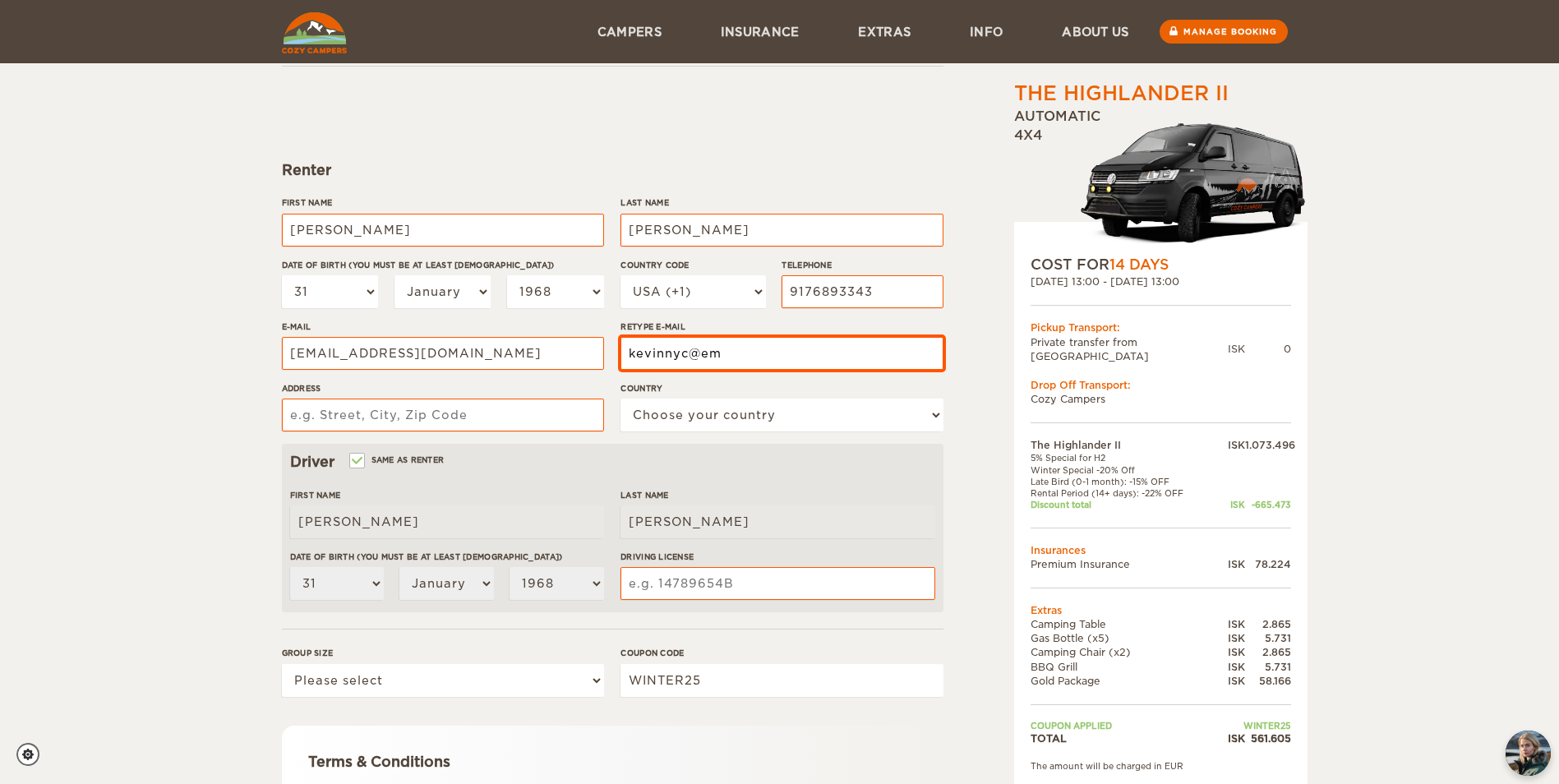
type input "[EMAIL_ADDRESS][DOMAIN_NAME]"
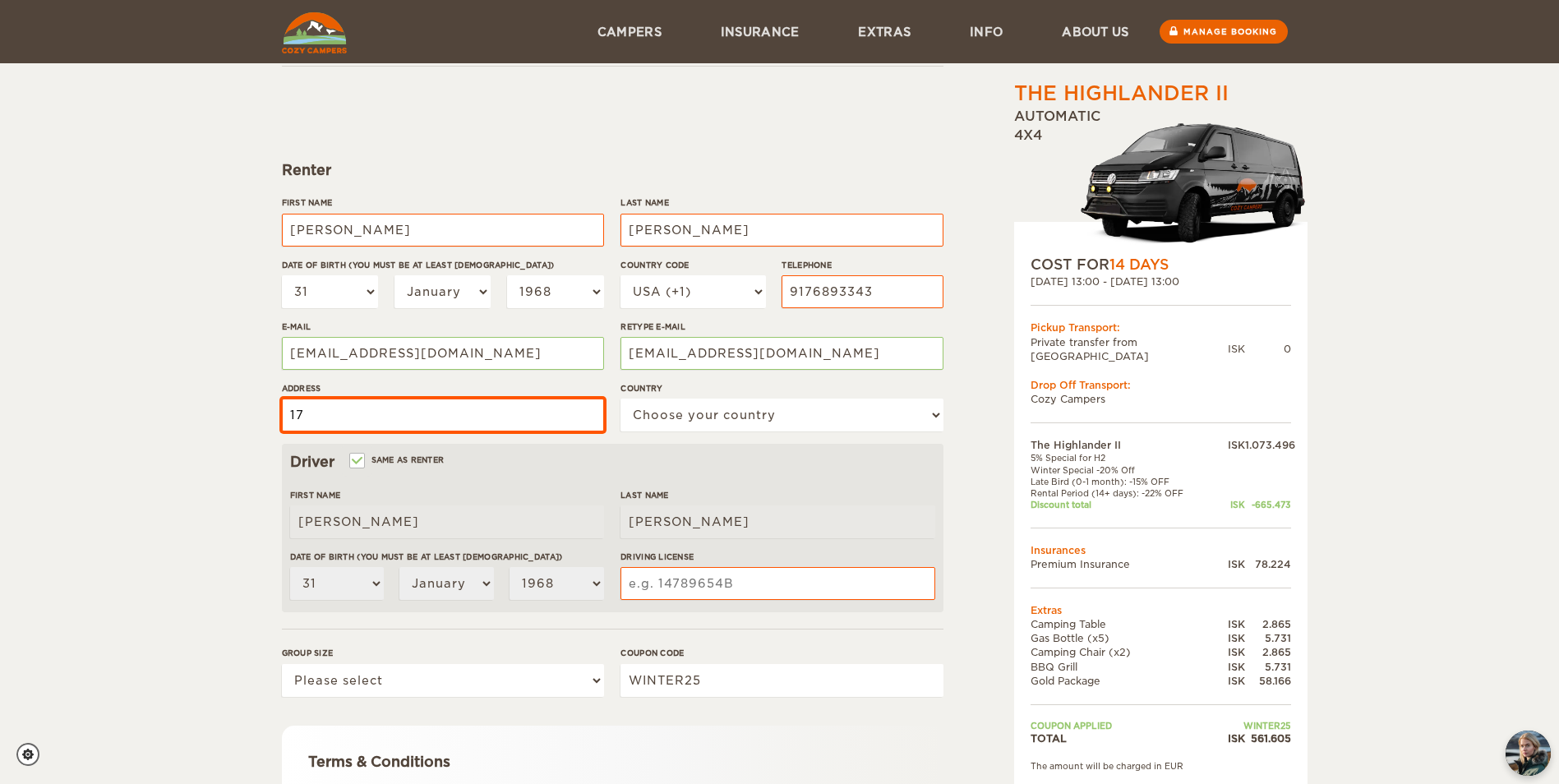
type input "[STREET_ADDRESS]"
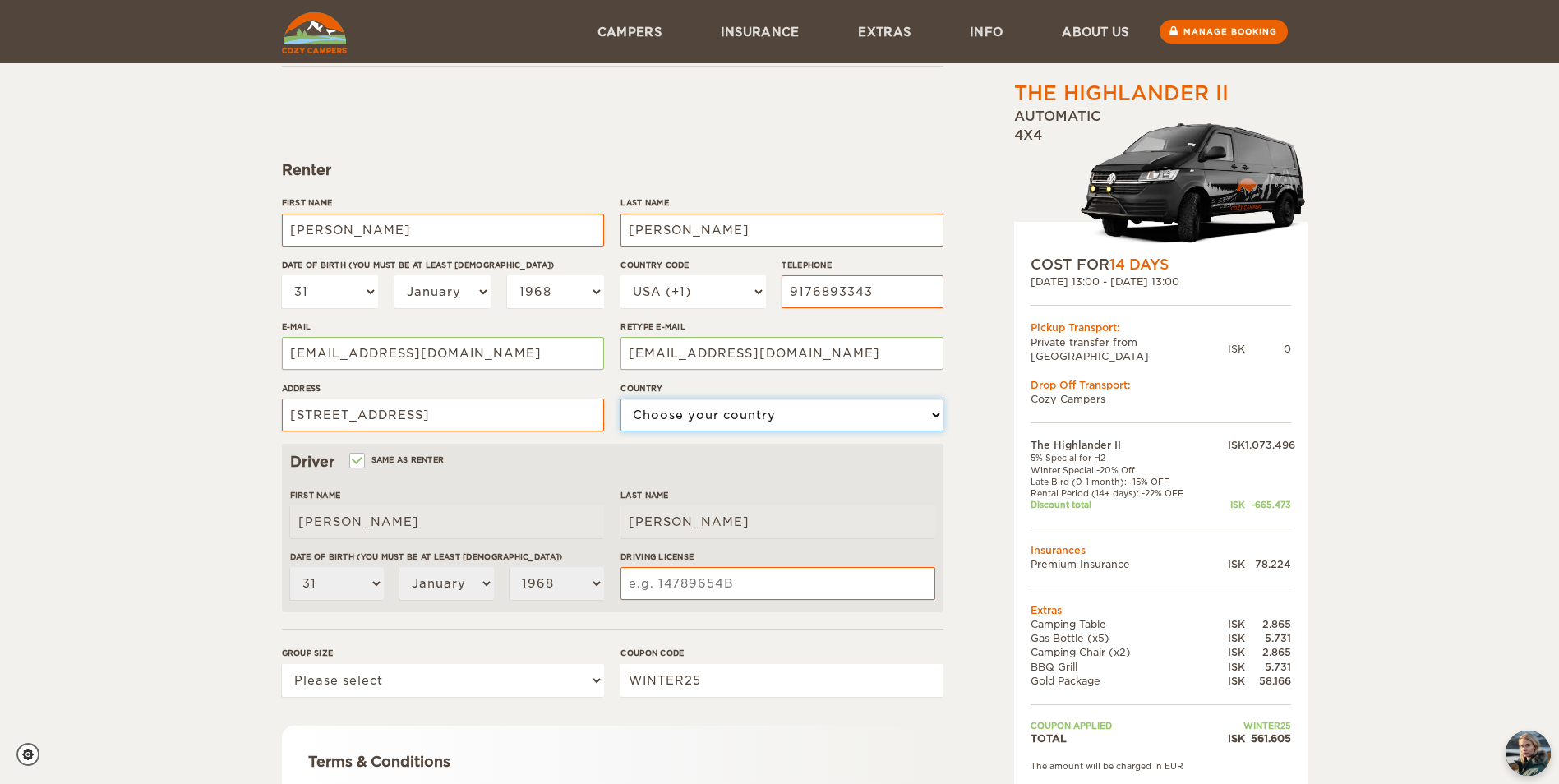
click at [842, 409] on select "Choose your country [GEOGRAPHIC_DATA] [GEOGRAPHIC_DATA] [GEOGRAPHIC_DATA] [GEOG…" at bounding box center [781, 414] width 322 height 32
click at [44, 373] on div "The Highlander II Expand Collapse Total 561.605 ISK Automatic 4x4 COST FOR 14 D…" at bounding box center [780, 438] width 1559 height 1068
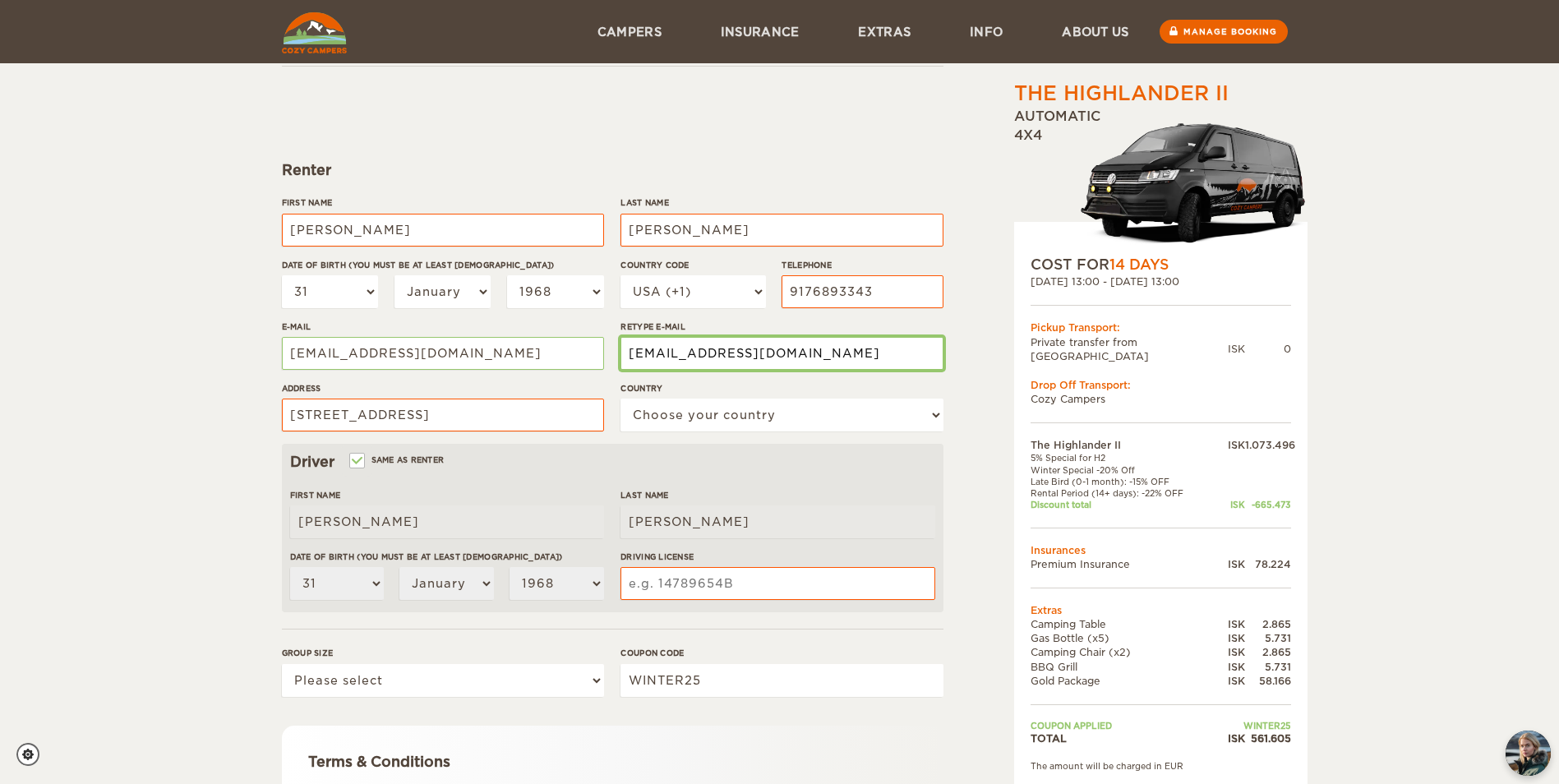
click at [668, 351] on input "[EMAIL_ADDRESS][DOMAIN_NAME]" at bounding box center [781, 353] width 322 height 32
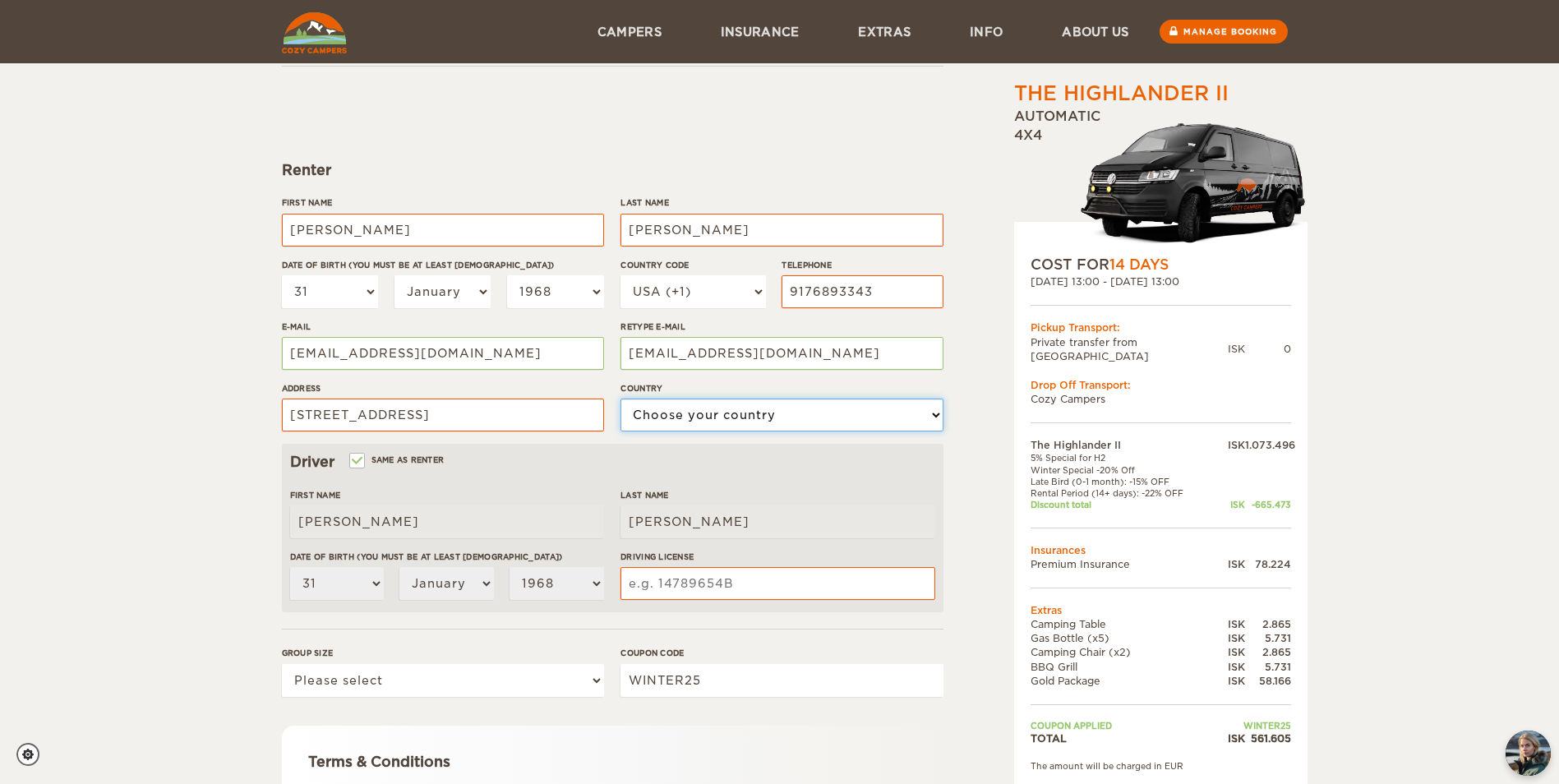
click at [645, 404] on select "Choose your country [GEOGRAPHIC_DATA] [GEOGRAPHIC_DATA] [GEOGRAPHIC_DATA] [GEOG…" at bounding box center [781, 414] width 322 height 32
select select "222"
click at [620, 398] on select "Choose your country [GEOGRAPHIC_DATA] [GEOGRAPHIC_DATA] [GEOGRAPHIC_DATA] [GEOG…" at bounding box center [781, 414] width 322 height 32
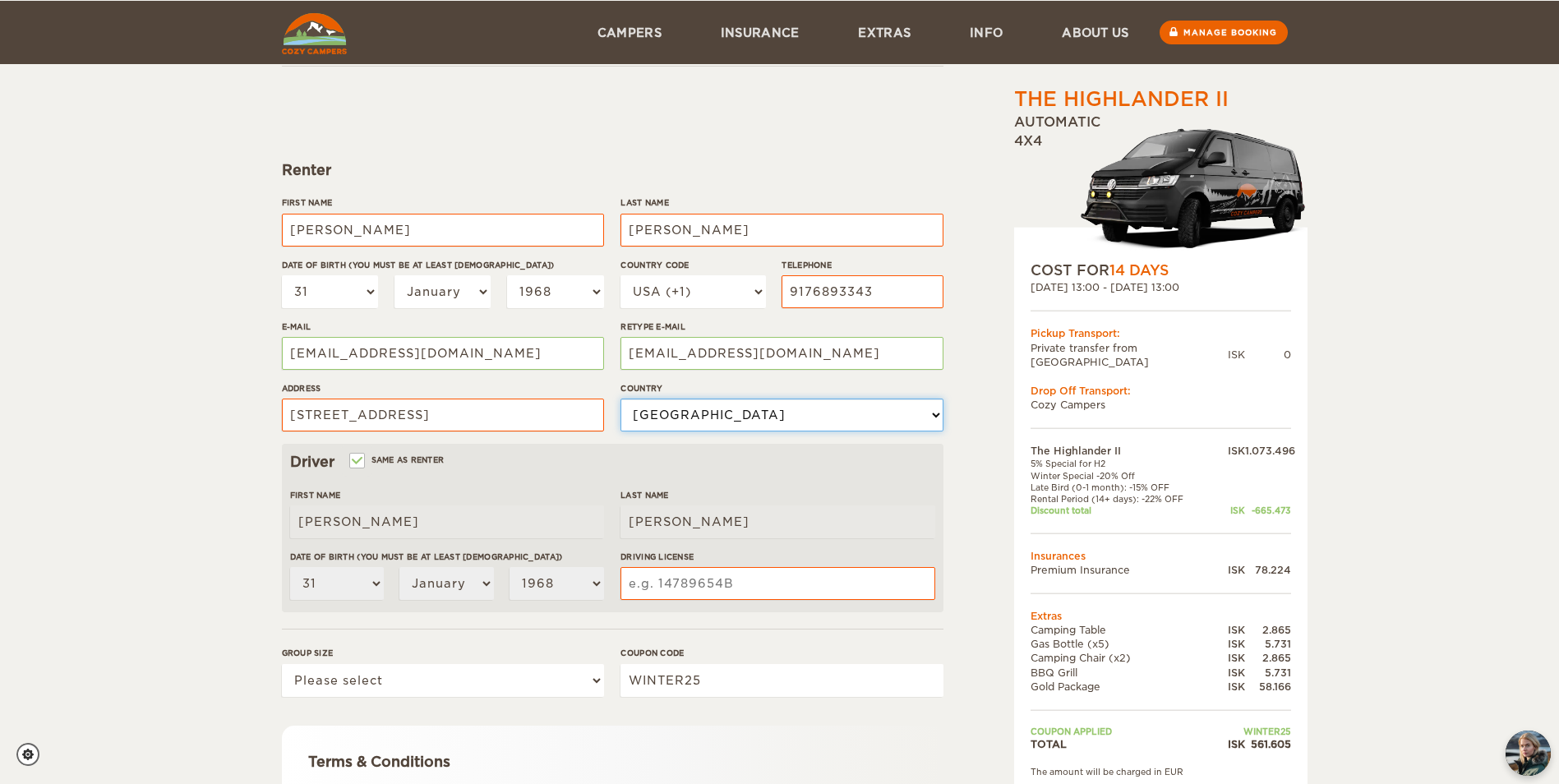
scroll to position [179, 0]
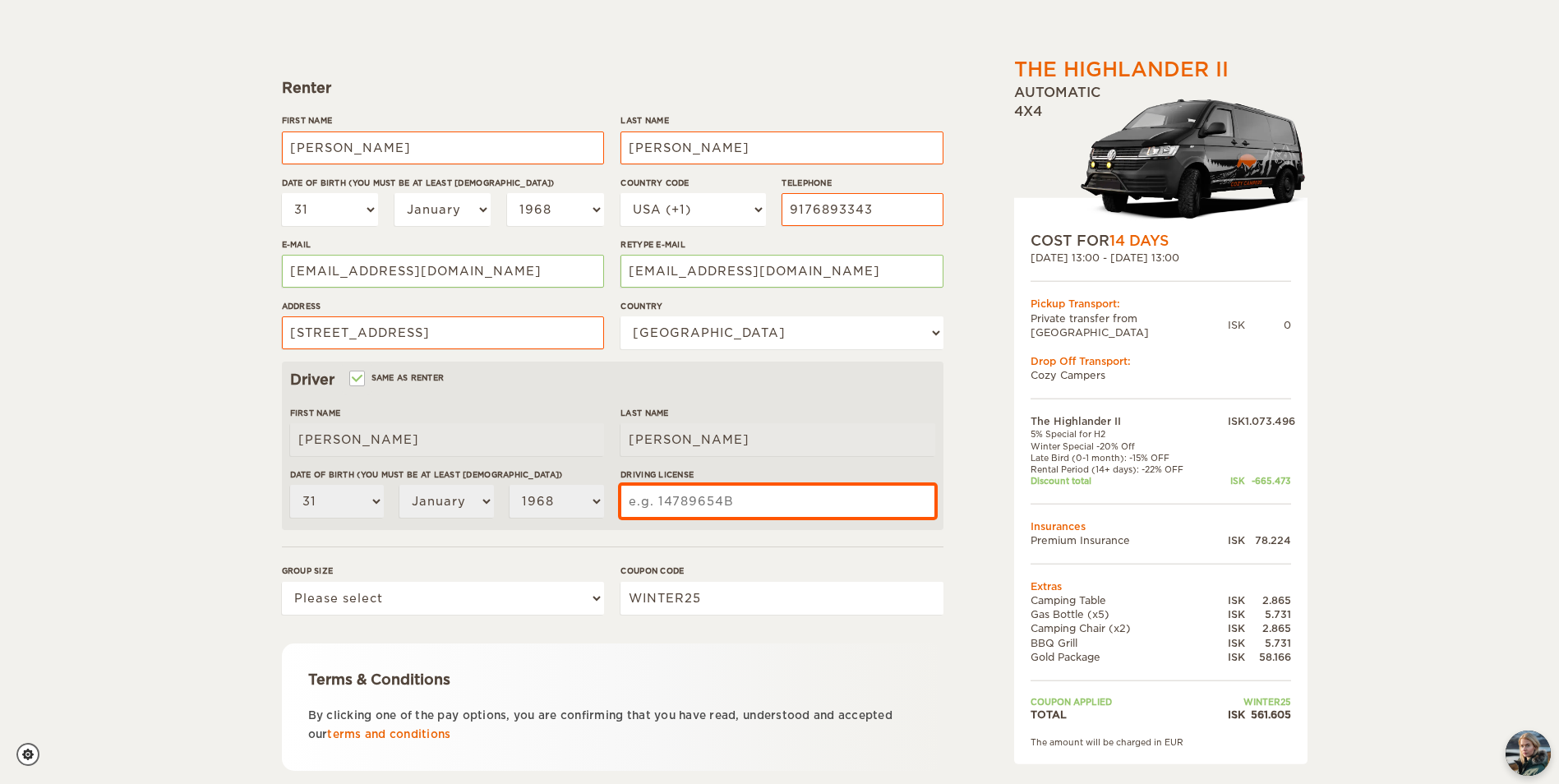
click at [690, 499] on input "Driving License" at bounding box center [777, 501] width 314 height 32
type input "943640531"
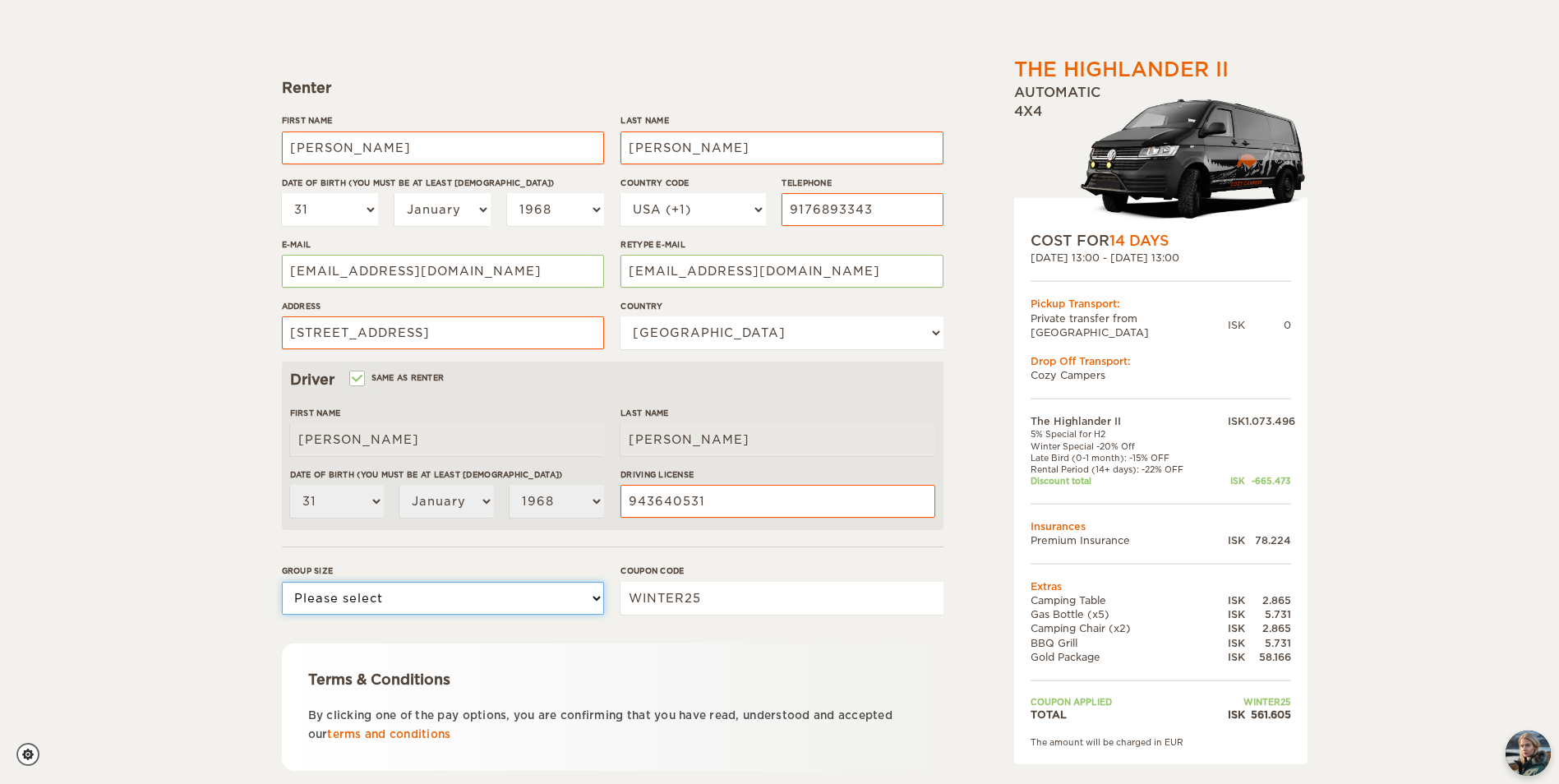
click at [466, 606] on select "Please select 1 2" at bounding box center [443, 597] width 322 height 32
select select "2"
click at [281, 581] on select "Please select 1 2" at bounding box center [443, 597] width 322 height 32
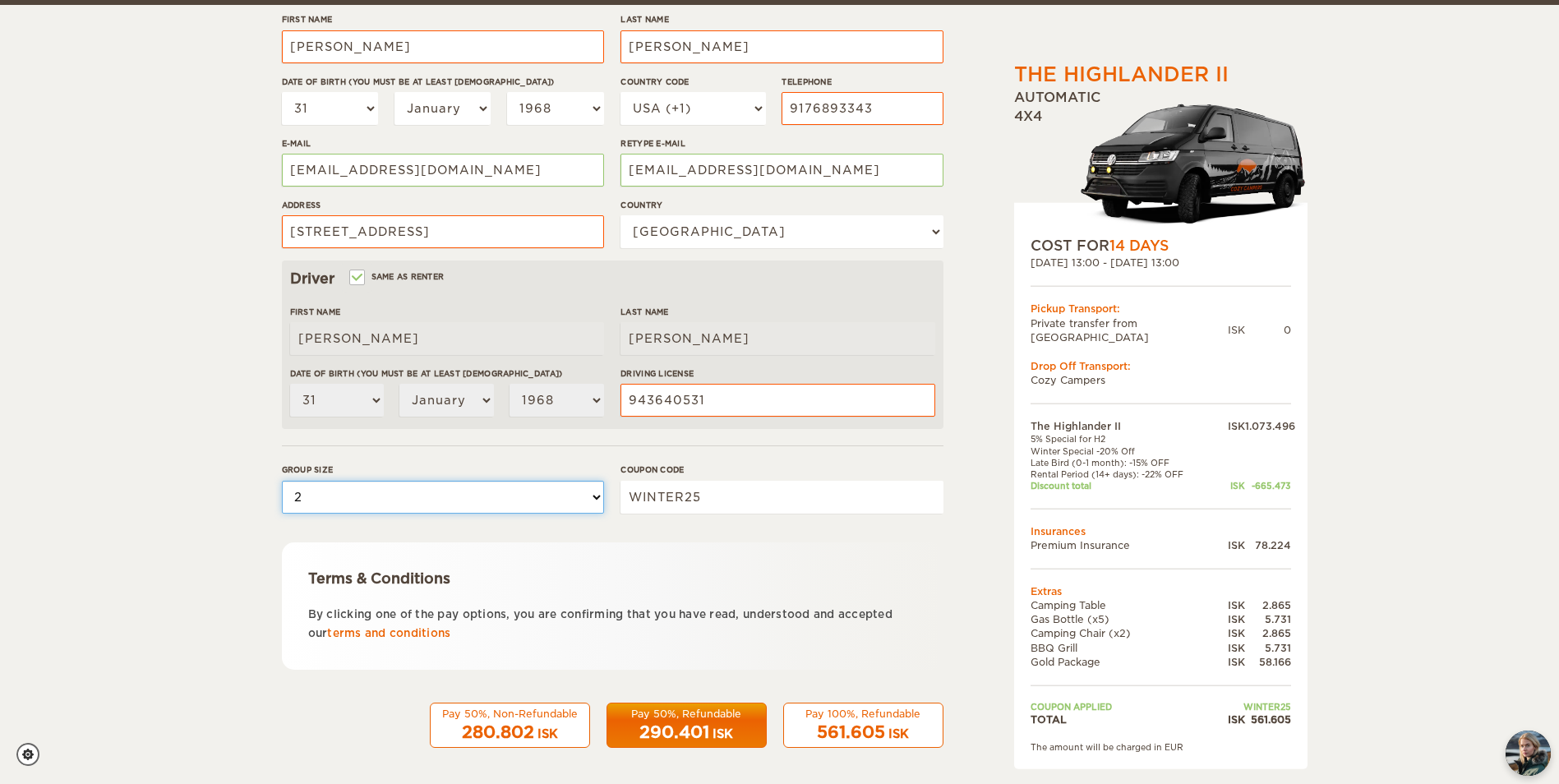
scroll to position [284, 0]
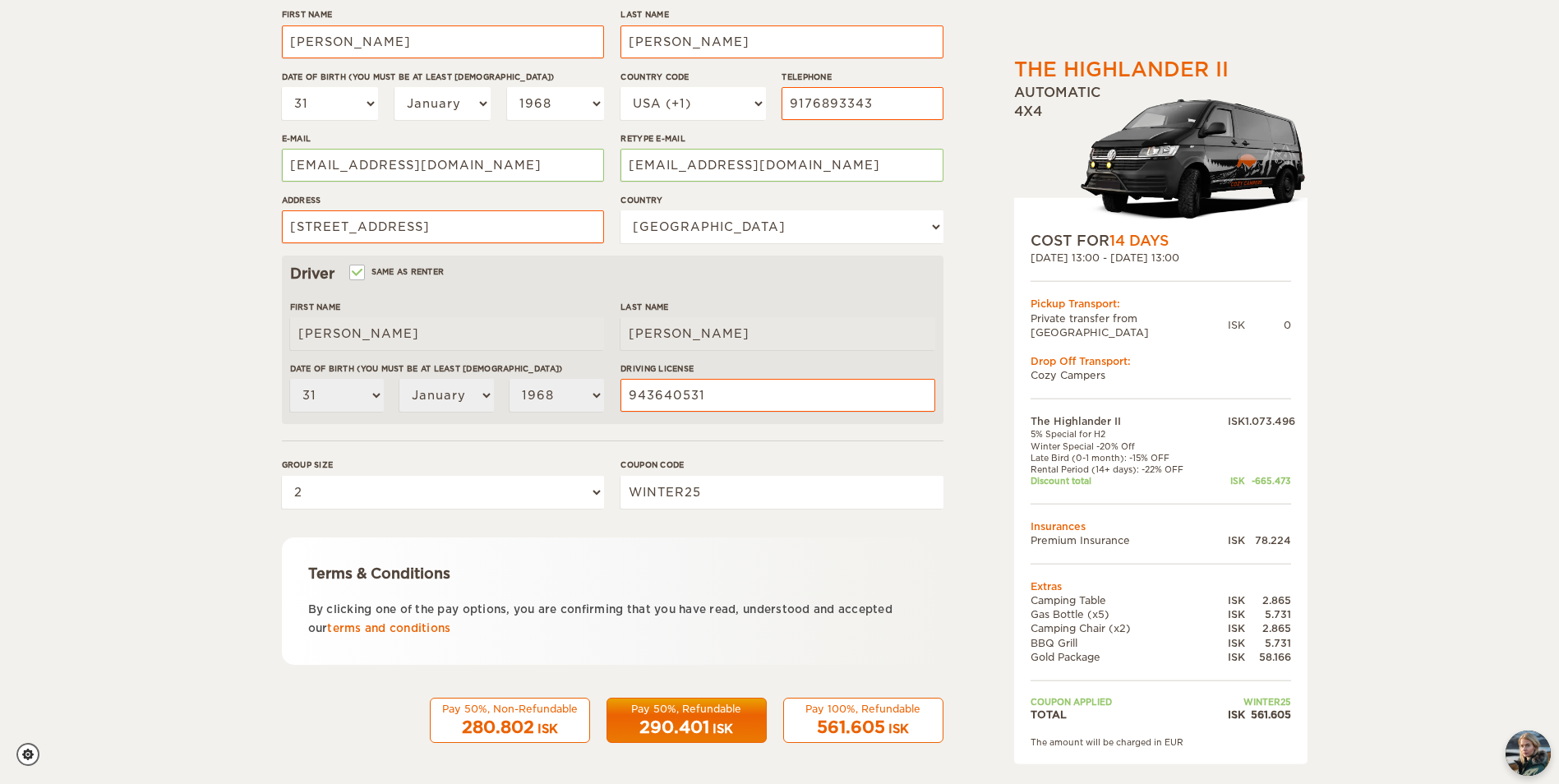
click at [858, 713] on div "Pay 100%, Refundable" at bounding box center [863, 708] width 139 height 14
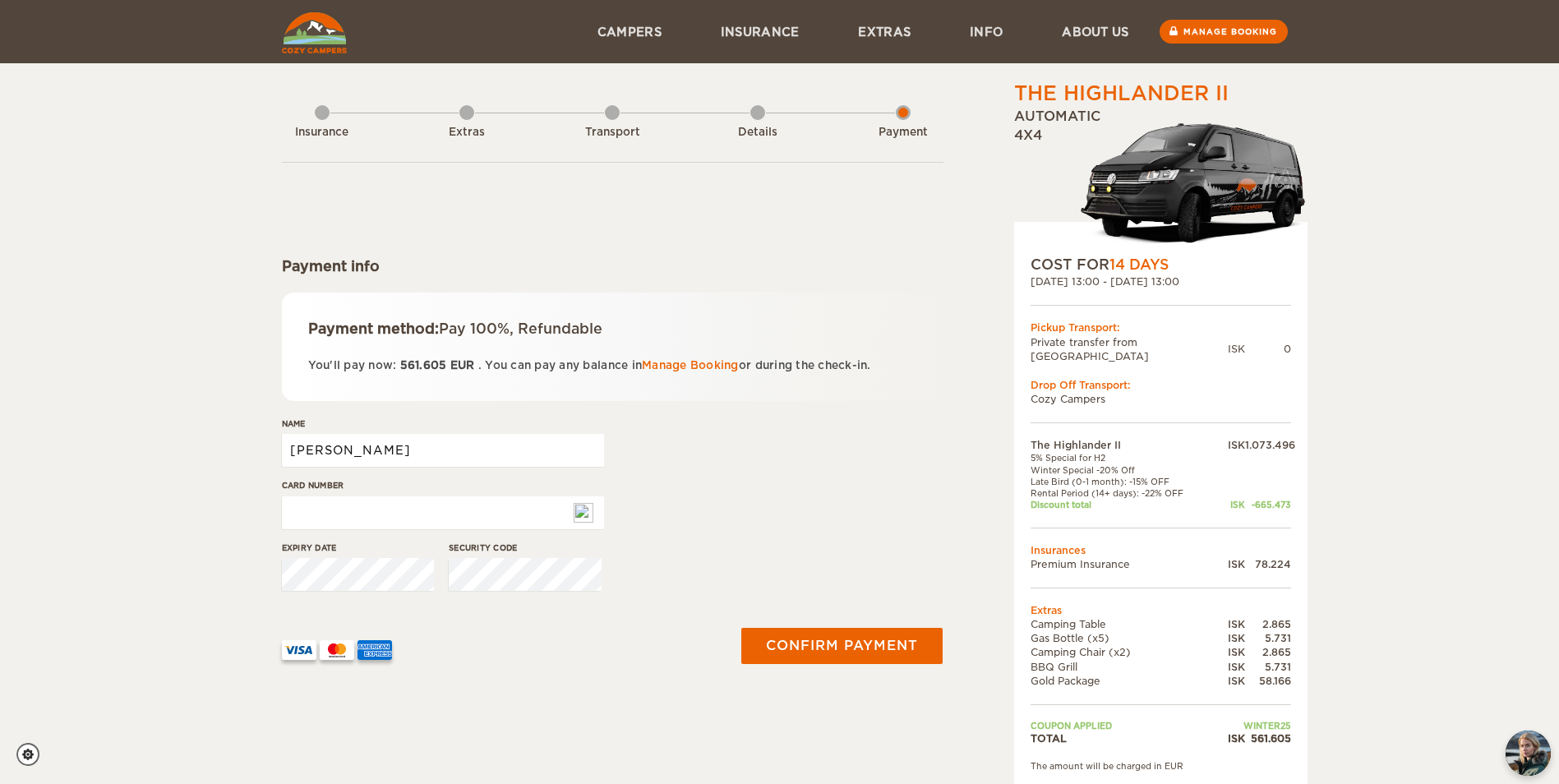
click at [414, 443] on input "[PERSON_NAME]" at bounding box center [443, 450] width 322 height 32
click at [366, 455] on input "[PERSON_NAME]" at bounding box center [443, 450] width 322 height 32
type input "Kevin Dolan"
type input "5156769818422314"
click at [785, 660] on button "Confirm payment" at bounding box center [842, 645] width 207 height 37
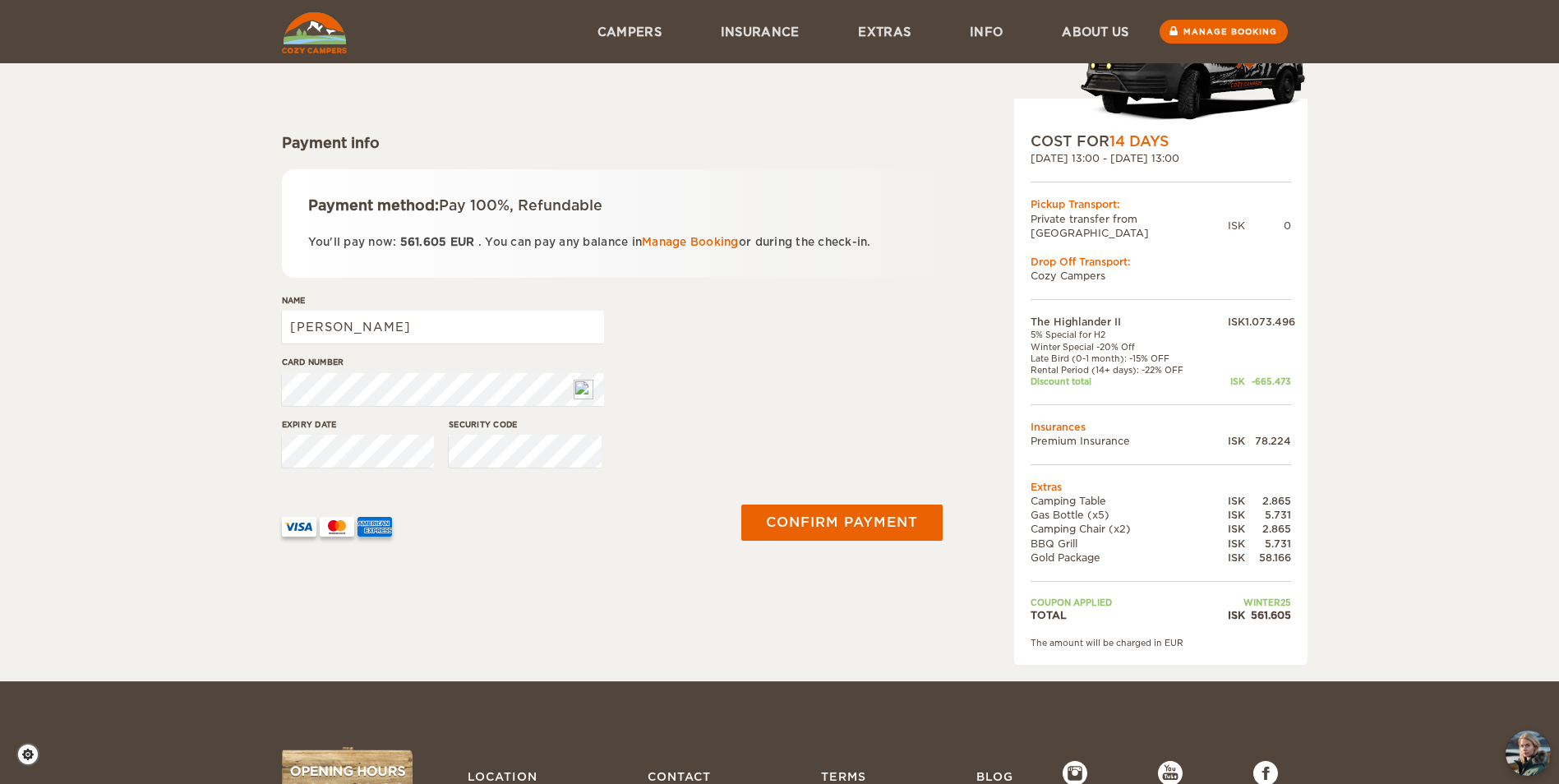
scroll to position [82, 0]
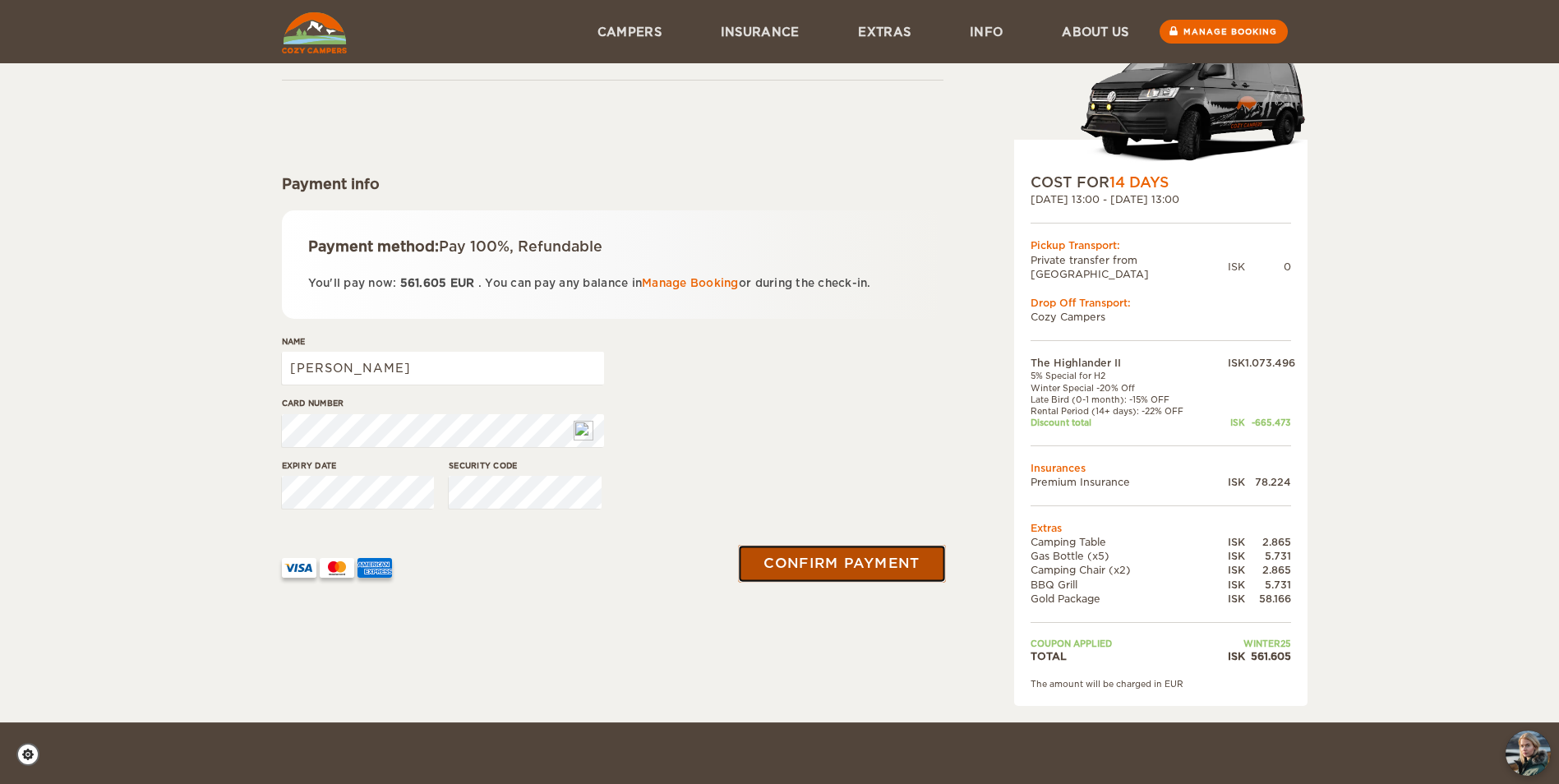
click at [859, 566] on button "Confirm payment" at bounding box center [842, 563] width 207 height 37
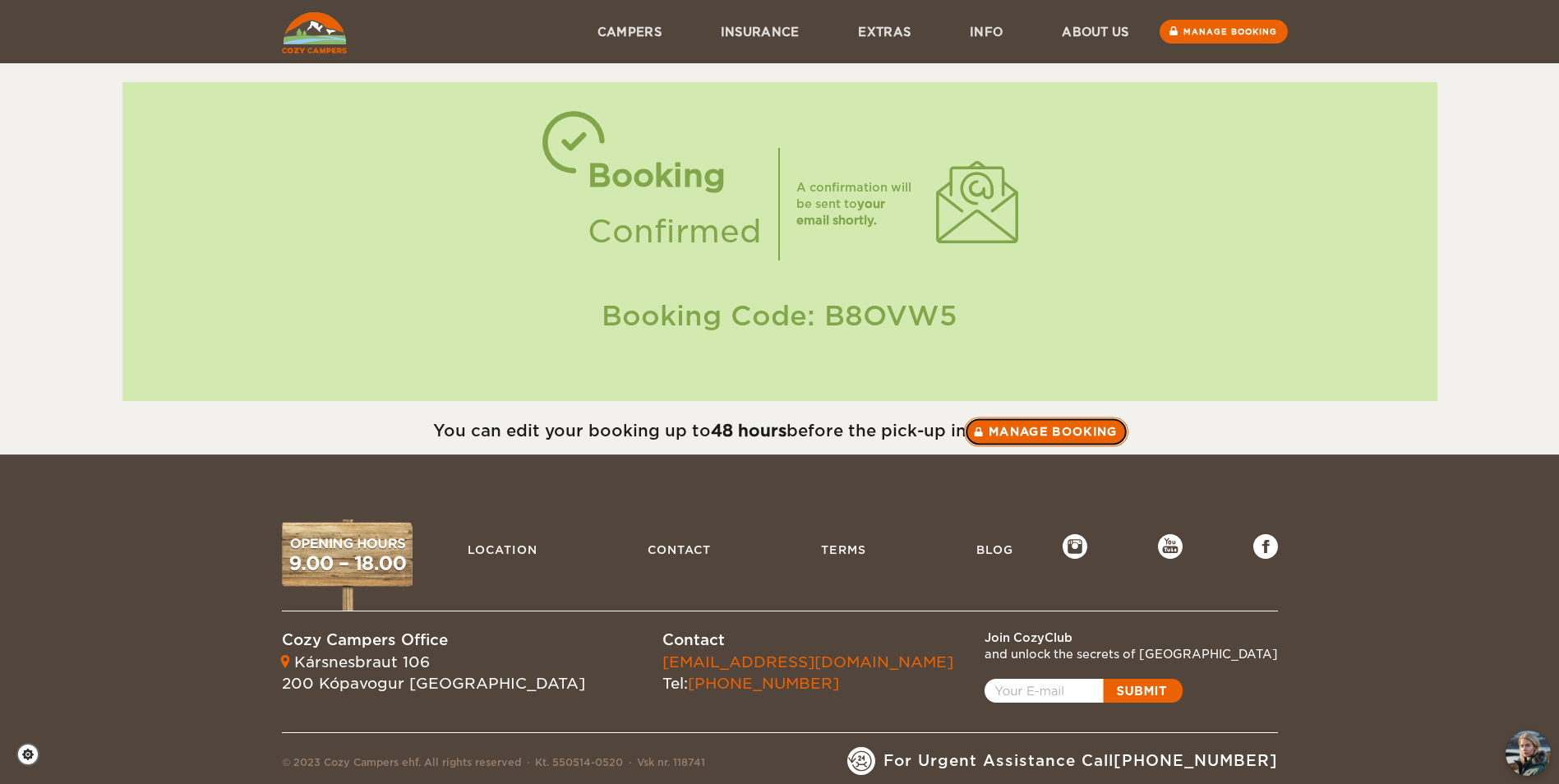
click at [1014, 439] on link "Manage booking" at bounding box center [1045, 431] width 164 height 30
